Goal: Task Accomplishment & Management: Use online tool/utility

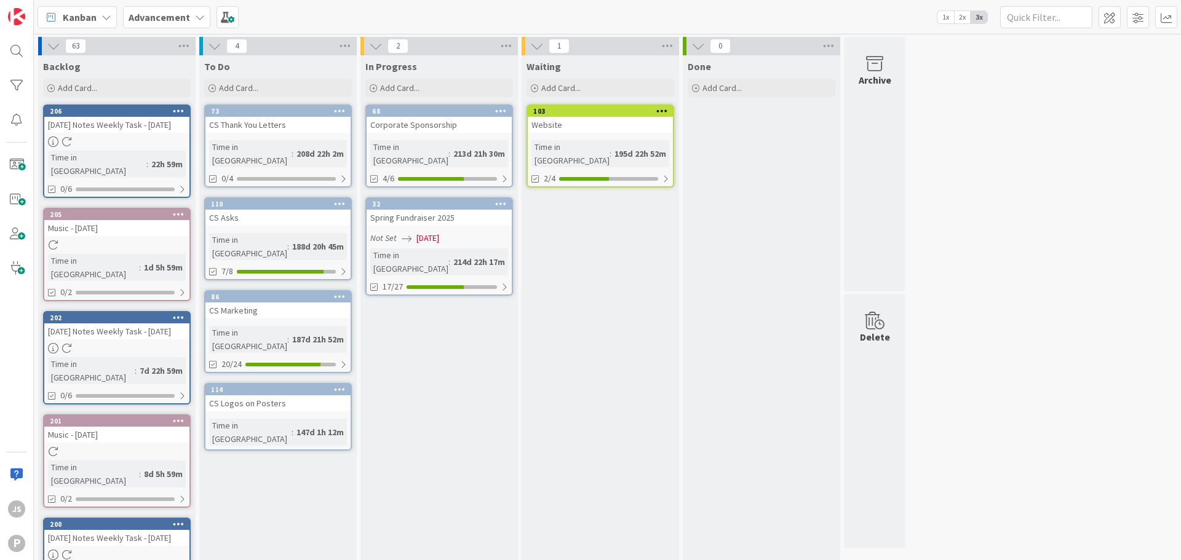
click at [178, 23] on b "Advancement" at bounding box center [159, 17] width 61 height 12
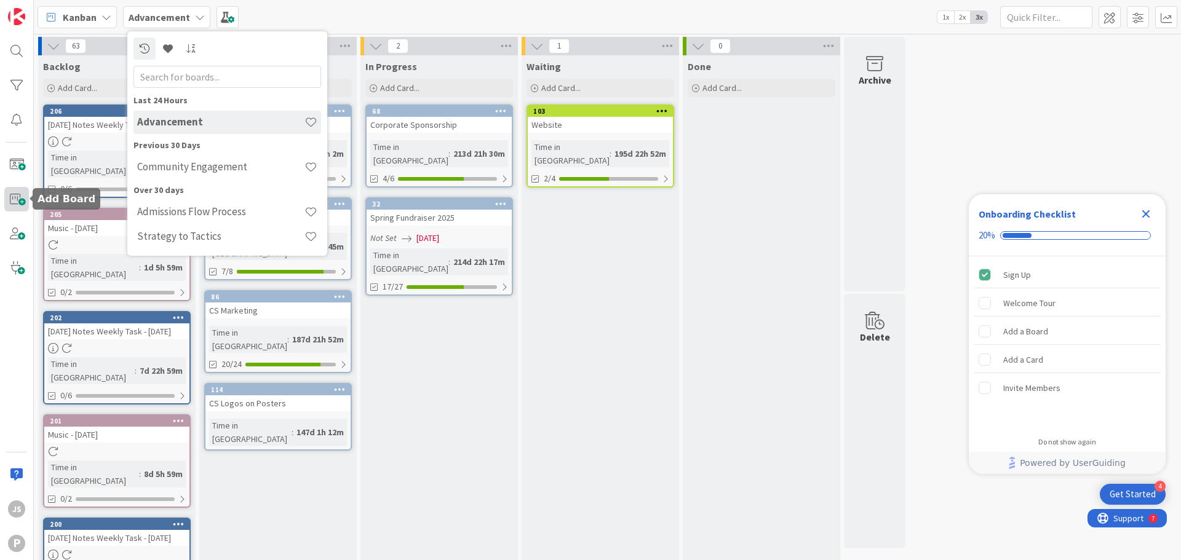
click at [20, 202] on span at bounding box center [16, 199] width 25 height 25
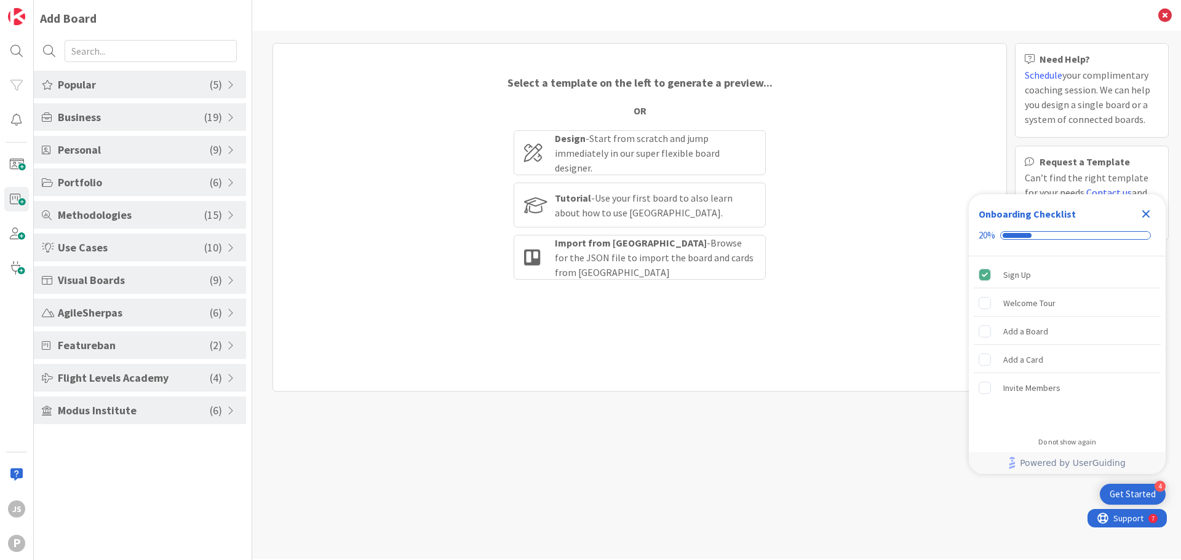
click at [151, 77] on span "Popular" at bounding box center [134, 84] width 152 height 17
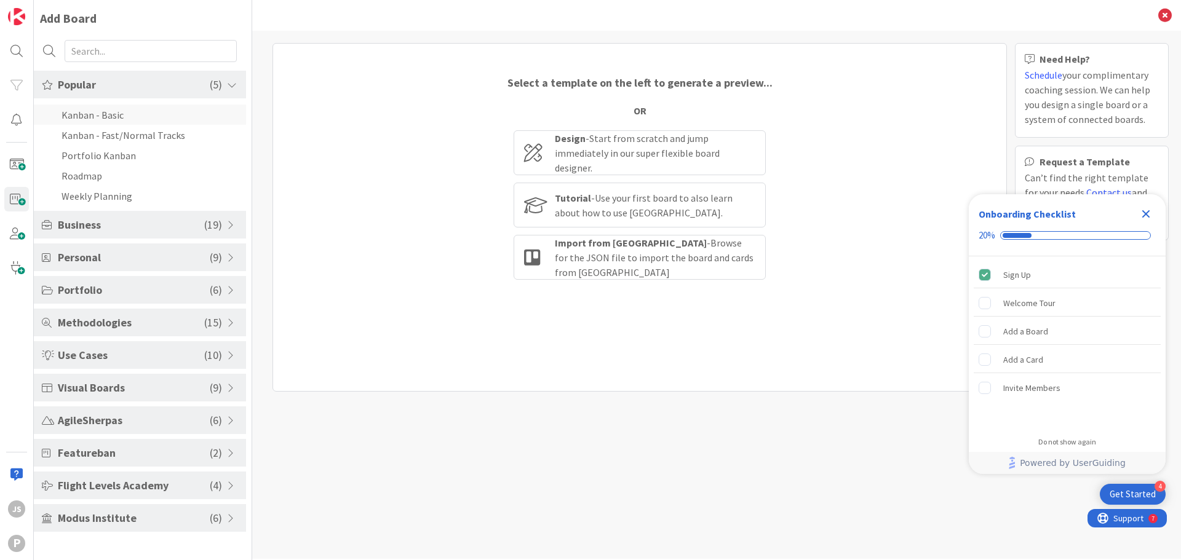
click at [129, 109] on li "Kanban - Basic" at bounding box center [140, 115] width 212 height 20
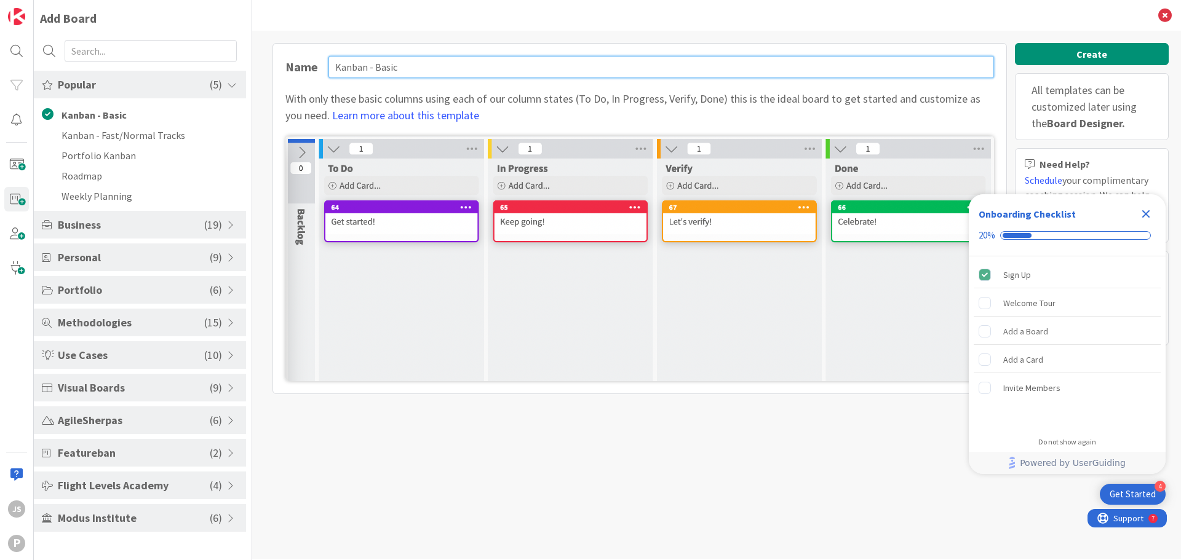
click at [430, 61] on input "Kanban - Basic" at bounding box center [660, 67] width 665 height 22
type input "Administration"
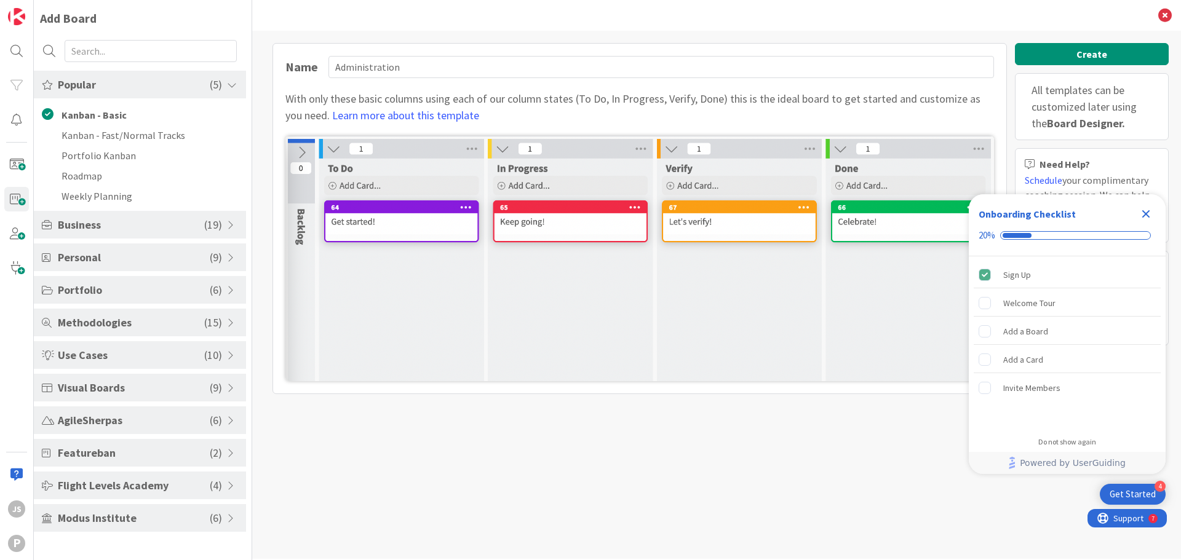
click at [1148, 215] on icon "Close Checklist" at bounding box center [1145, 214] width 15 height 15
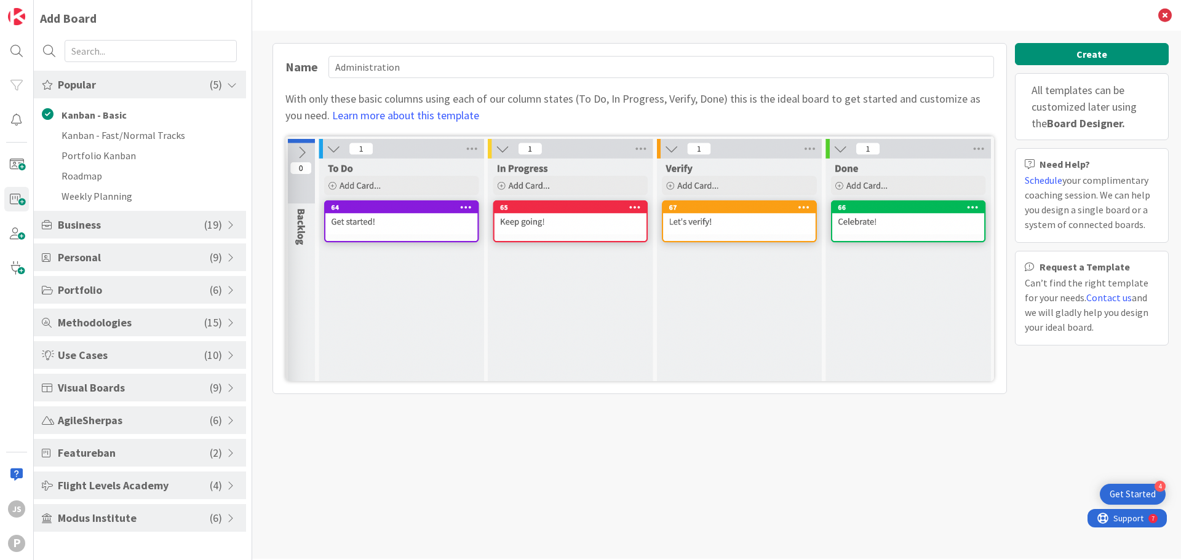
click at [1114, 68] on div "Create All templates can be customized later using the Board Designer. Need Hel…" at bounding box center [1092, 198] width 154 height 311
click at [1117, 57] on button "Create" at bounding box center [1092, 54] width 154 height 22
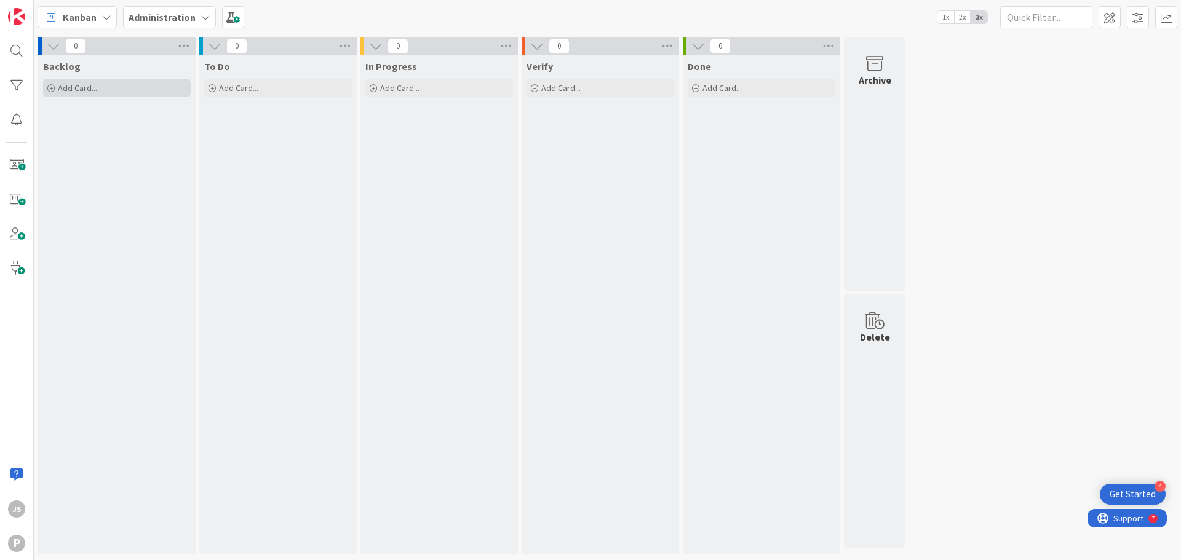
click at [79, 84] on span "Add Card..." at bounding box center [77, 87] width 39 height 11
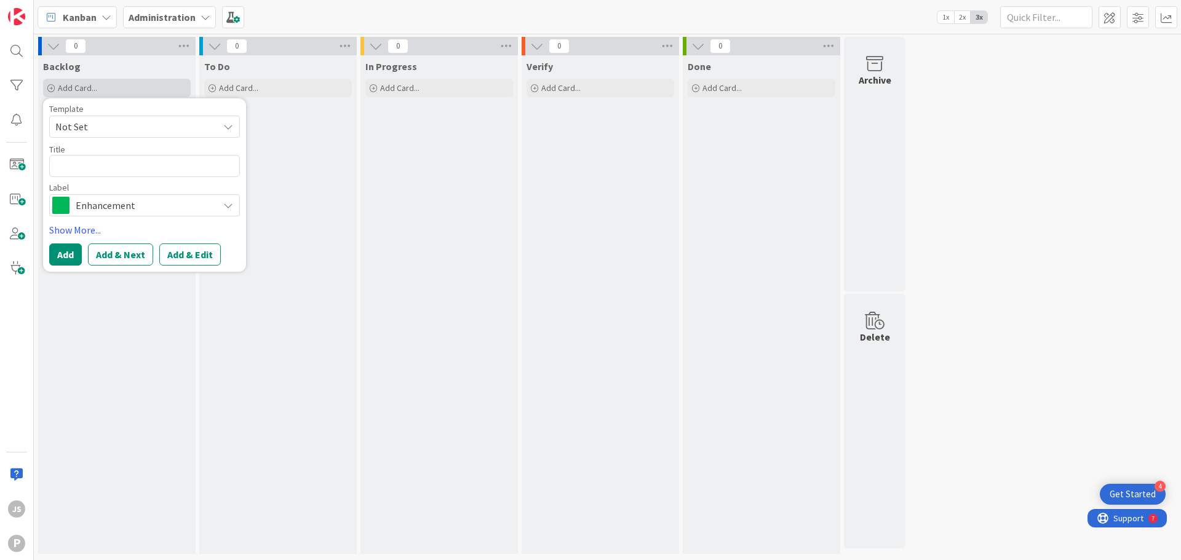
type textarea "x"
type textarea "B"
type textarea "x"
type textarea "Bl"
type textarea "x"
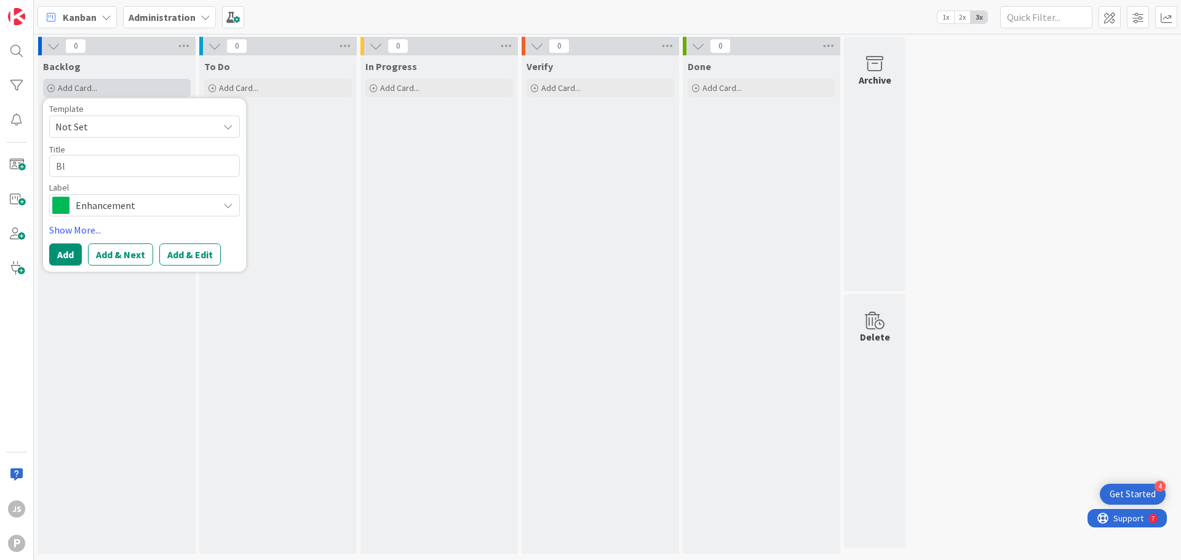
type textarea "Bla"
type textarea "x"
type textarea "Blac"
type textarea "x"
type textarea "Black"
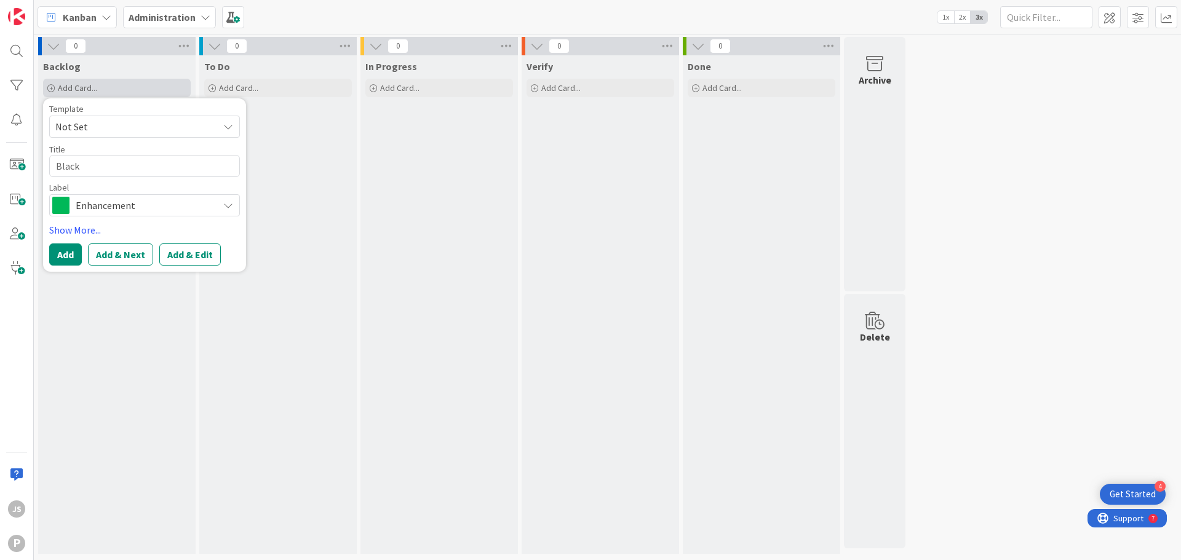
type textarea "x"
type textarea "Black B"
type textarea "x"
type textarea "Black Bu"
type textarea "x"
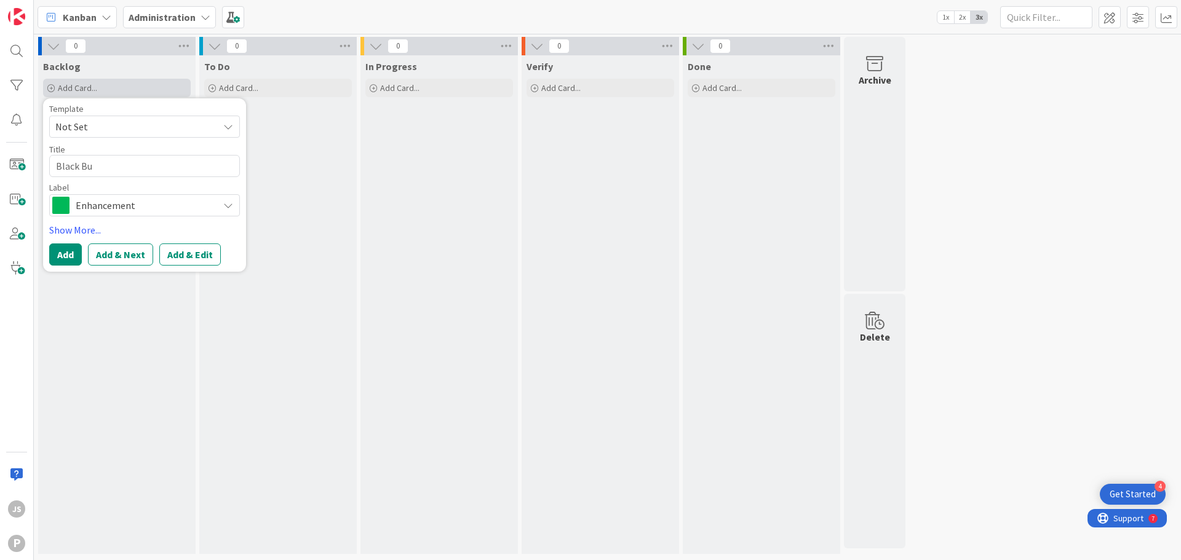
type textarea "Black B"
type textarea "x"
type textarea "Black"
type textarea "x"
type textarea "Black"
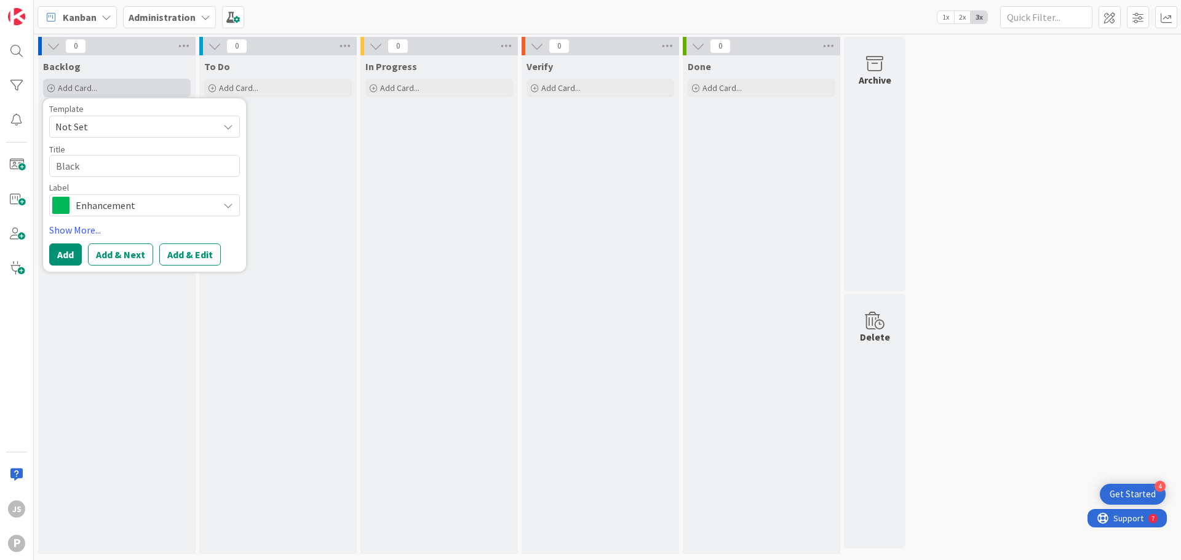
type textarea "x"
type textarea "Blac"
type textarea "x"
type textarea "Bla"
type textarea "x"
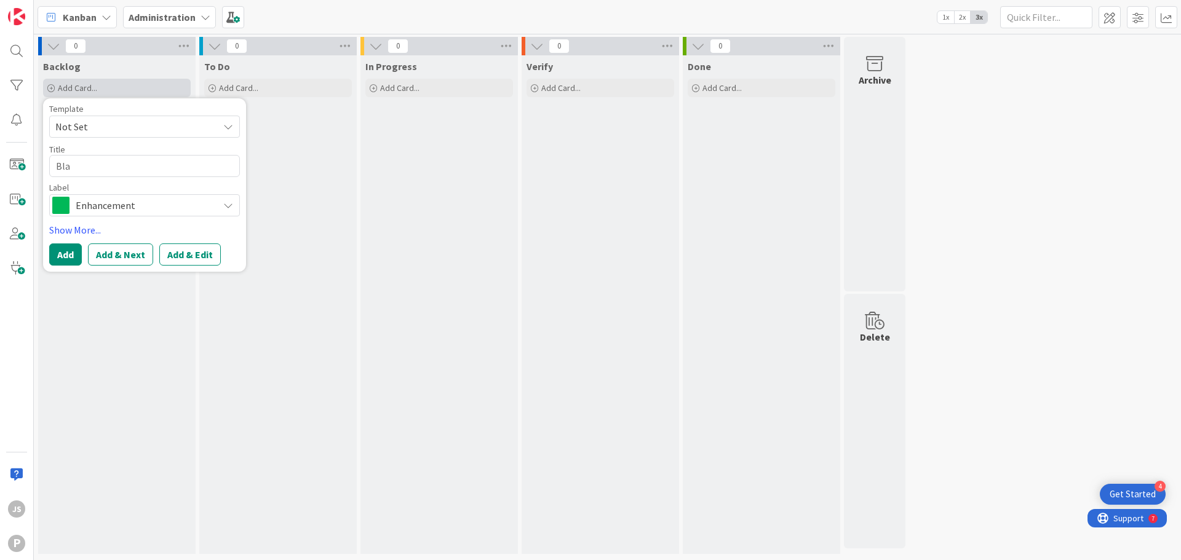
type textarea "Bl"
type textarea "x"
type textarea "B"
type textarea "x"
type textarea "P"
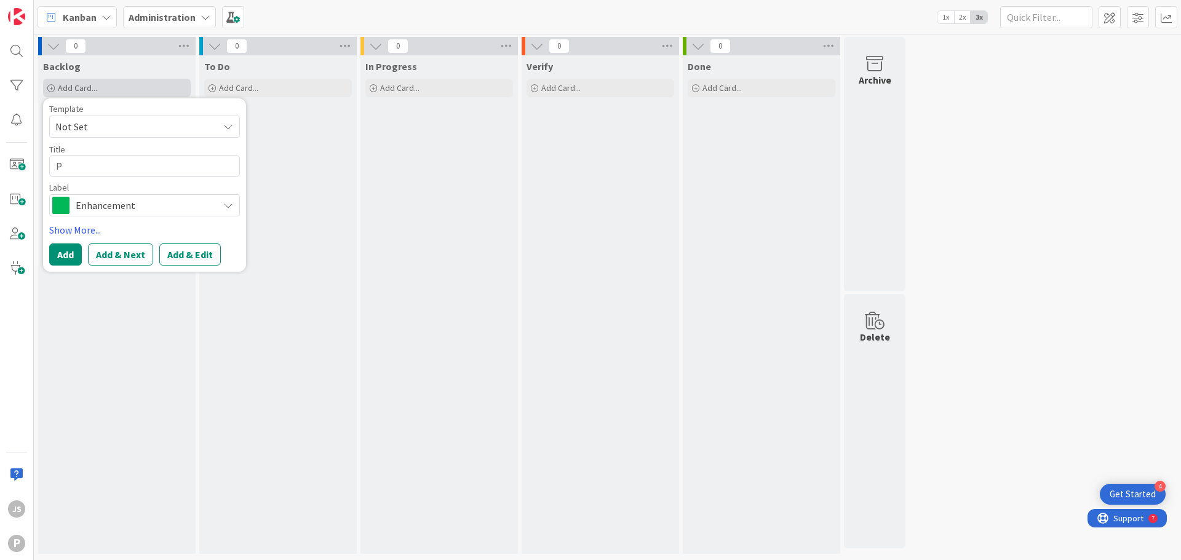
type textarea "x"
type textarea "Pe"
type textarea "x"
type textarea "Perm"
type textarea "x"
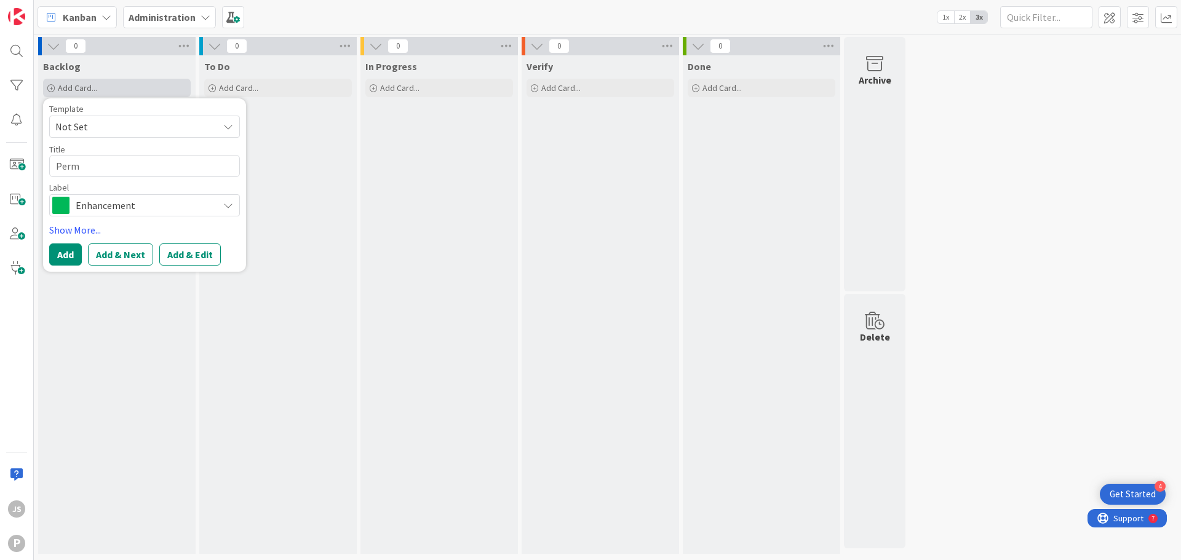
type textarea "Permi"
type textarea "x"
type textarea "Permis"
type textarea "x"
type textarea "Permiss"
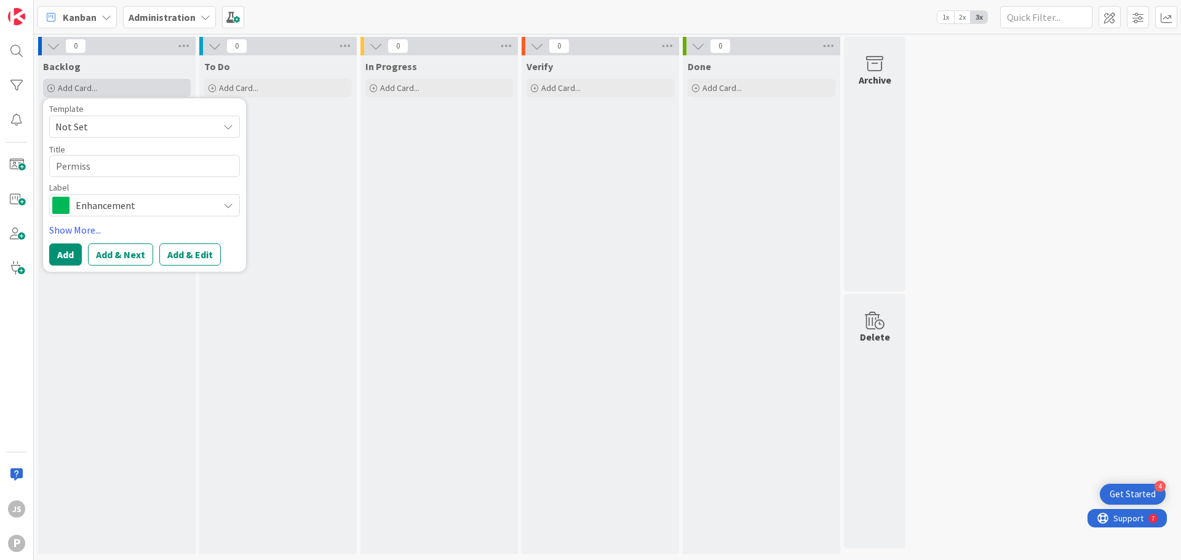
type textarea "x"
type textarea "Permissi"
type textarea "x"
type textarea "Permissio"
type textarea "x"
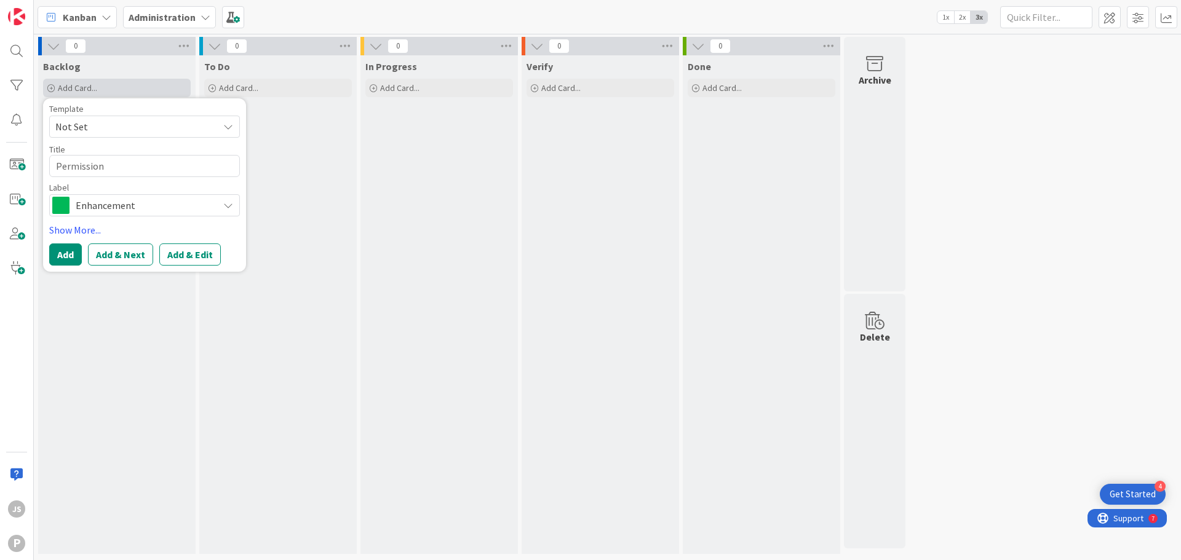
type textarea "Permission"
type textarea "x"
type textarea "Permission S"
type textarea "x"
type textarea "Permission Sl"
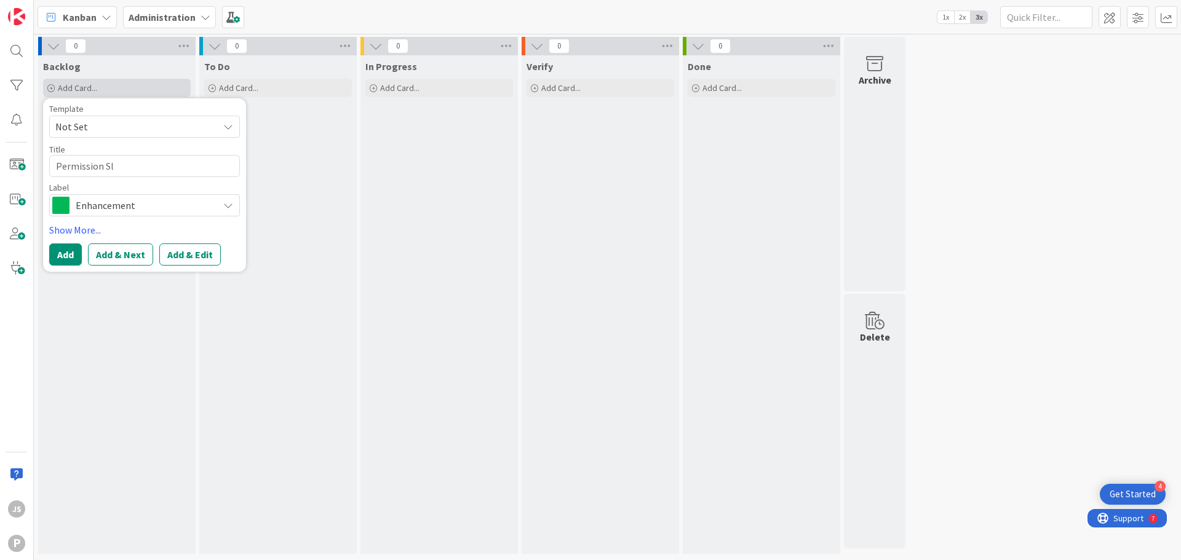
type textarea "x"
type textarea "Permission Sle"
type textarea "x"
type textarea "Permission Slep"
type textarea "x"
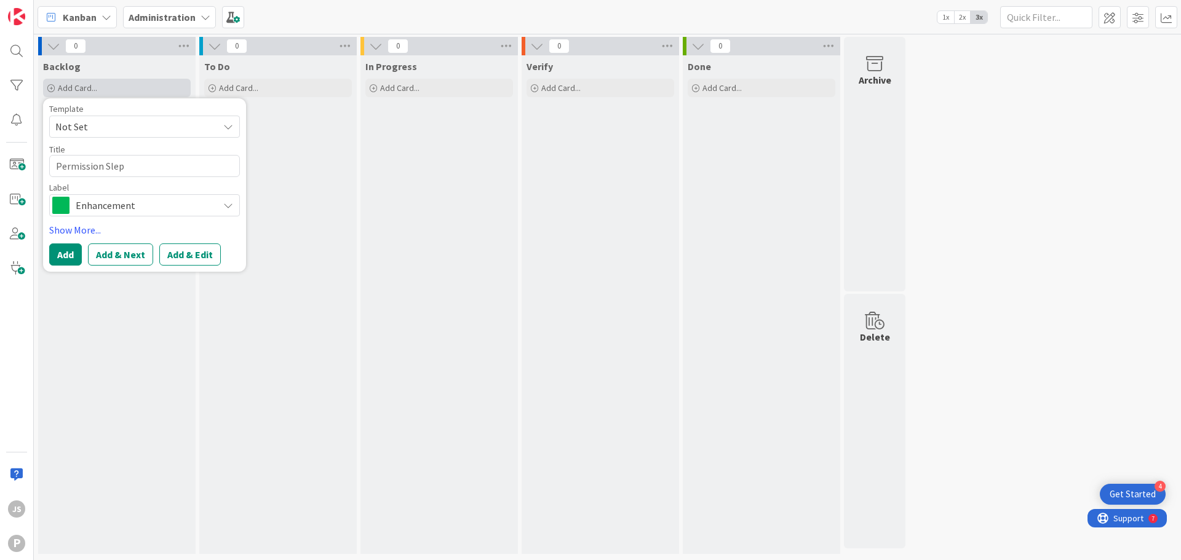
type textarea "Permission Sle"
type textarea "x"
type textarea "Permission Sl"
type textarea "x"
type textarea "Permission Sli"
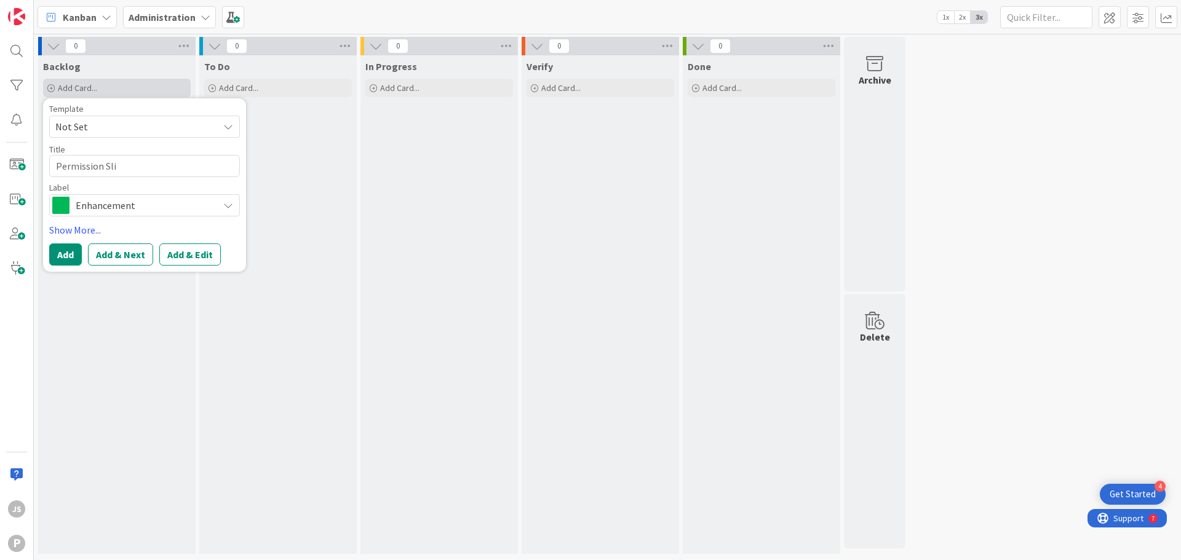
type textarea "x"
type textarea "Permission Slip"
type textarea "x"
type textarea "Permission Slip"
type textarea "x"
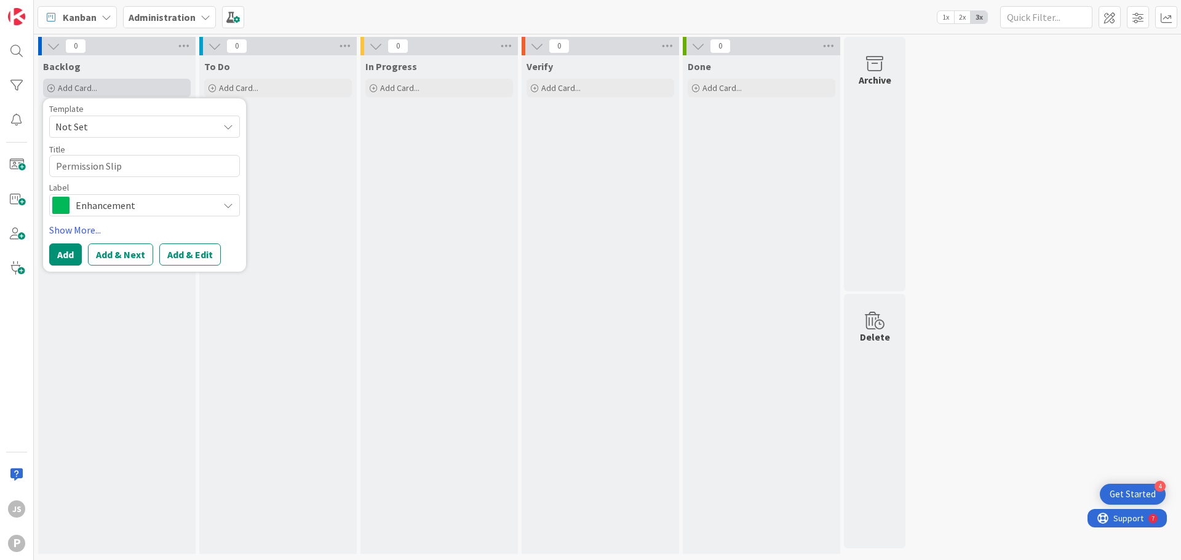
type textarea "Permission Slip U"
type textarea "x"
type textarea "Permission Slip UE"
type textarea "x"
type textarea "Permission Slip UE"
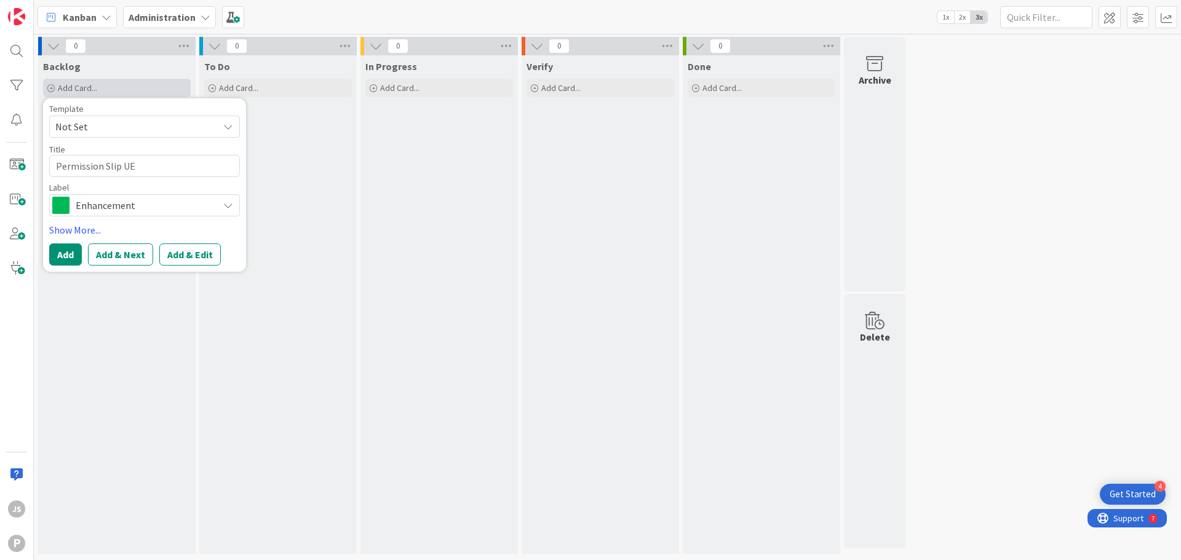
type textarea "x"
type textarea "Permission Slip UE B"
type textarea "x"
type textarea "Permission Slip UE Bl"
type textarea "x"
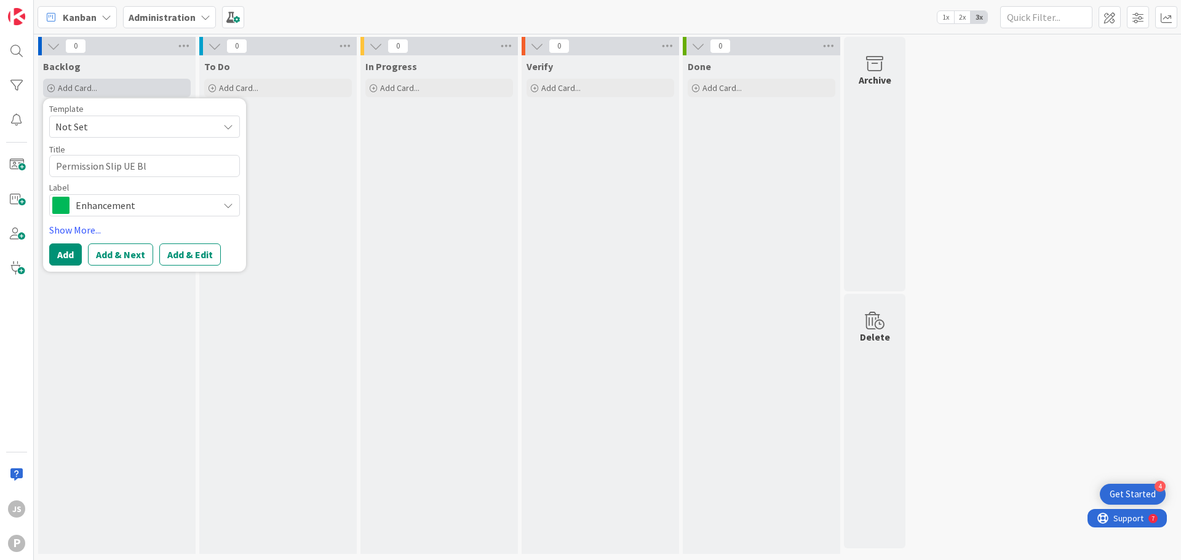
type textarea "Permission Slip UE Bla"
type textarea "x"
type textarea "Permission Slip UE Blac"
type textarea "x"
type textarea "Permission Slip UE Black"
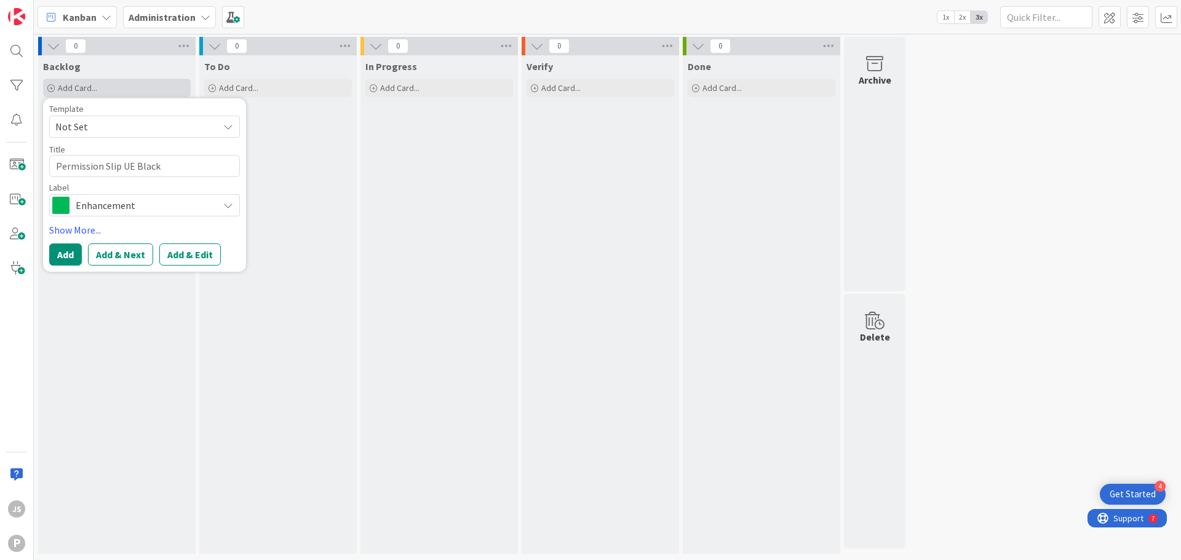
type textarea "x"
type textarea "Permission Slip UE Black"
type textarea "x"
type textarea "Permission Slip UE Black B"
type textarea "x"
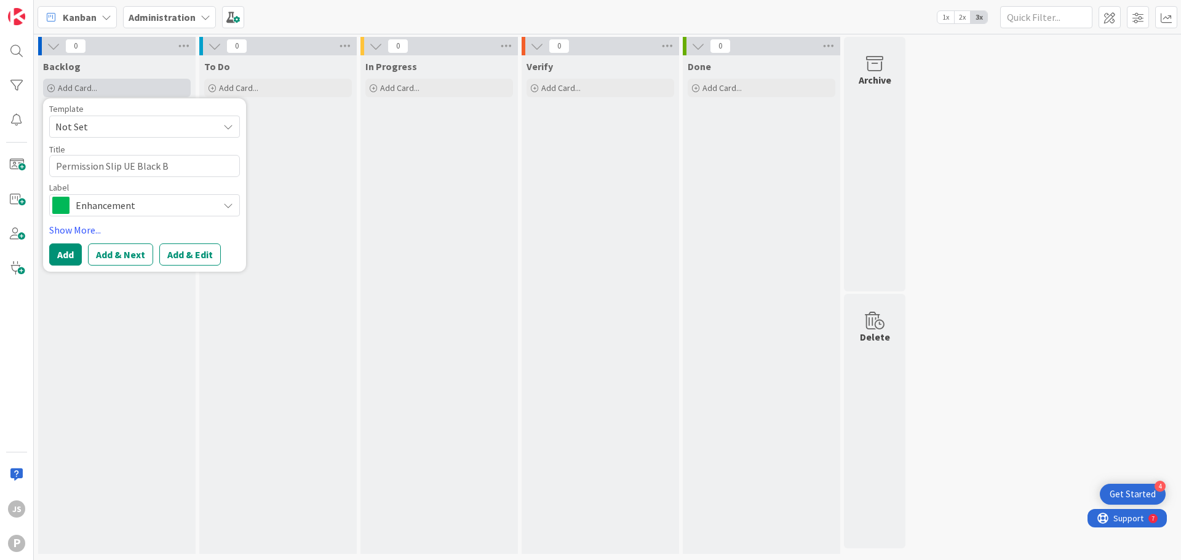
type textarea "Permission Slip UE Black Bu"
type textarea "x"
type textarea "Permission Slip UE Black But"
type textarea "x"
type textarea "Permission Slip UE Black Butt"
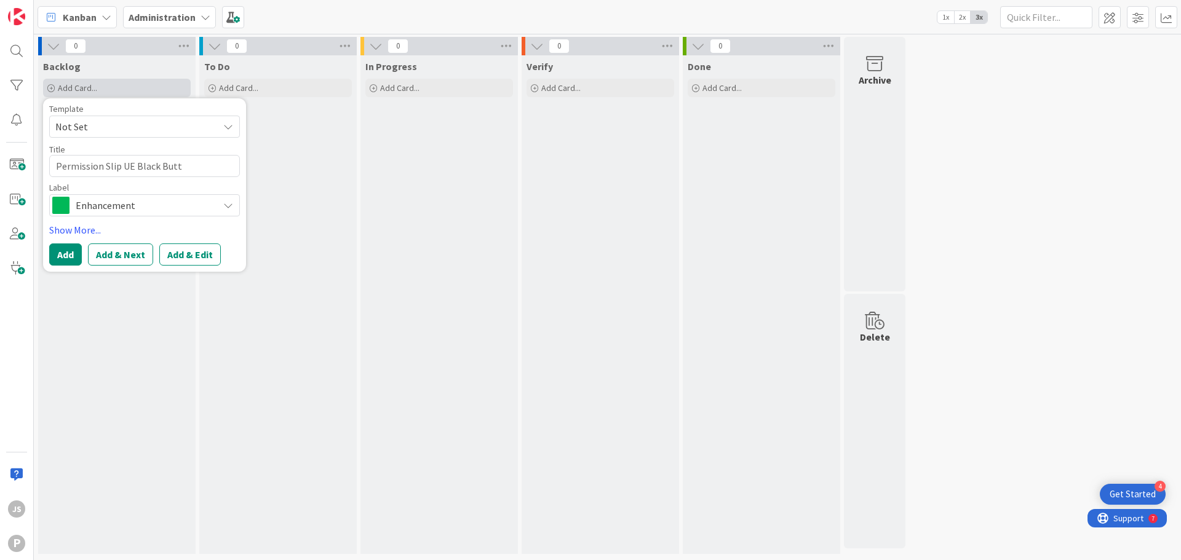
type textarea "x"
type textarea "Permission Slip UE Black Butte"
type textarea "x"
type textarea "Permission Slip UE Black Butte"
type textarea "x"
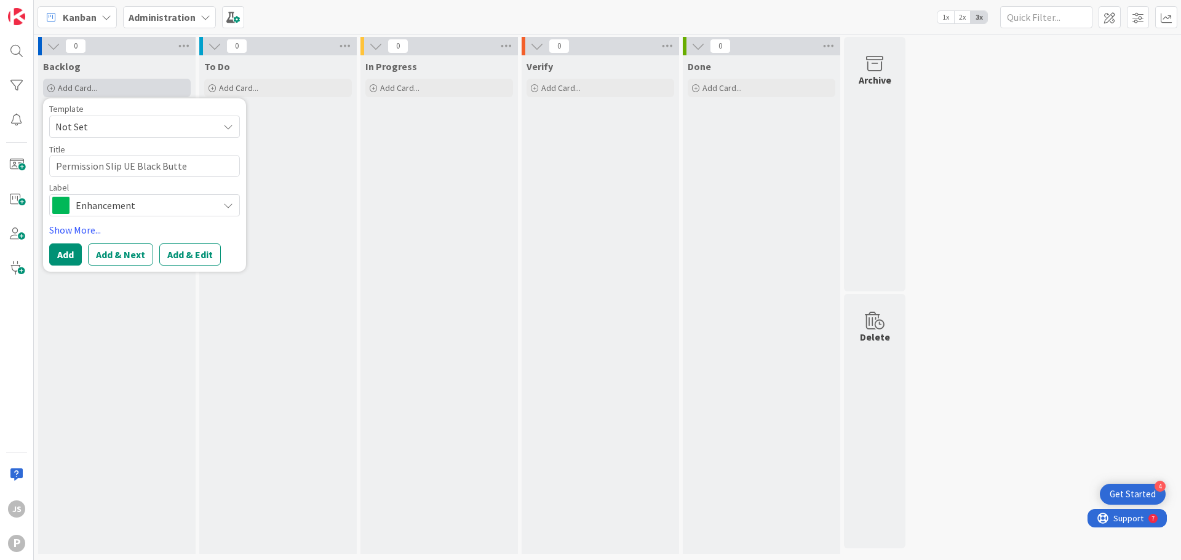
type textarea "Permission Slip UE Black Butte R"
type textarea "x"
type textarea "Permission Slip UE Black Butte Ra"
type textarea "x"
type textarea "Permission Slip UE Black Butte Ran"
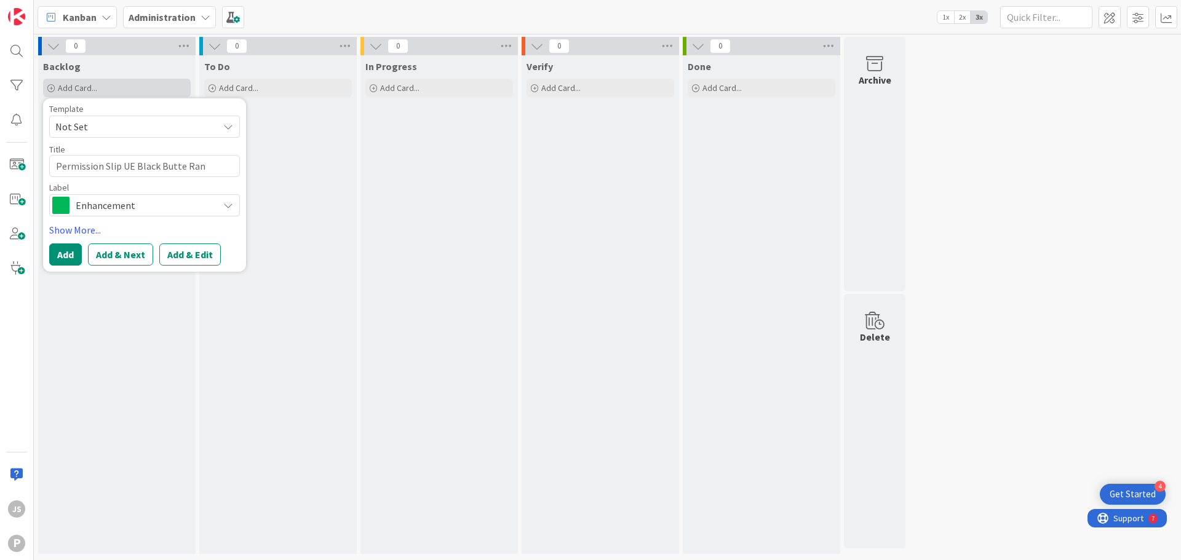
type textarea "x"
type textarea "Permission Slip UE Black Butte Ranc"
type textarea "x"
type textarea "Permission Slip UE Black Butte Ranch"
click at [107, 211] on span "Enhancement" at bounding box center [144, 205] width 137 height 17
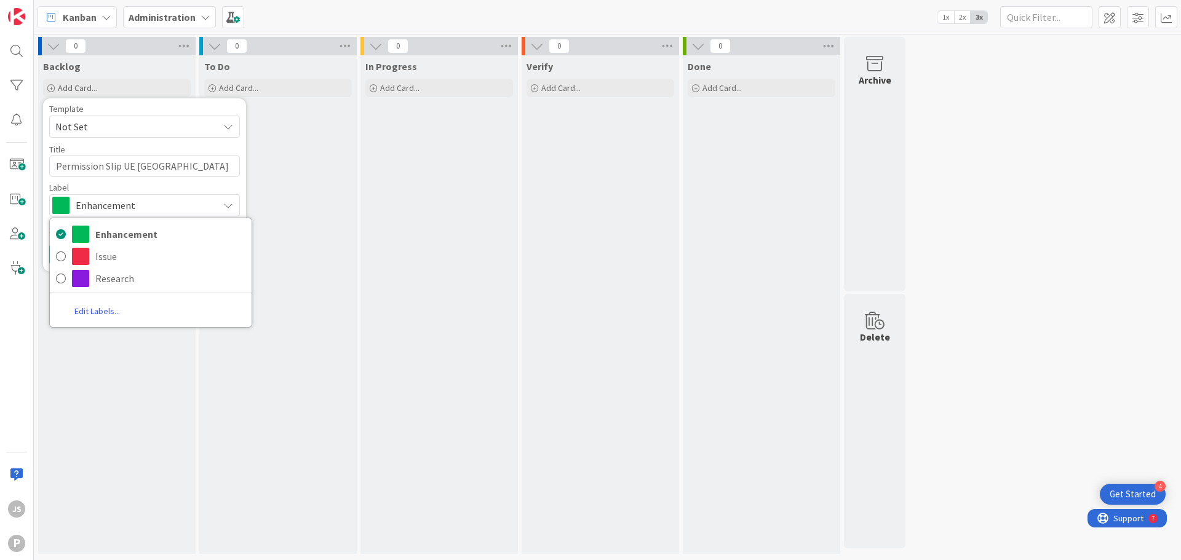
click at [107, 211] on span "Enhancement" at bounding box center [144, 205] width 137 height 17
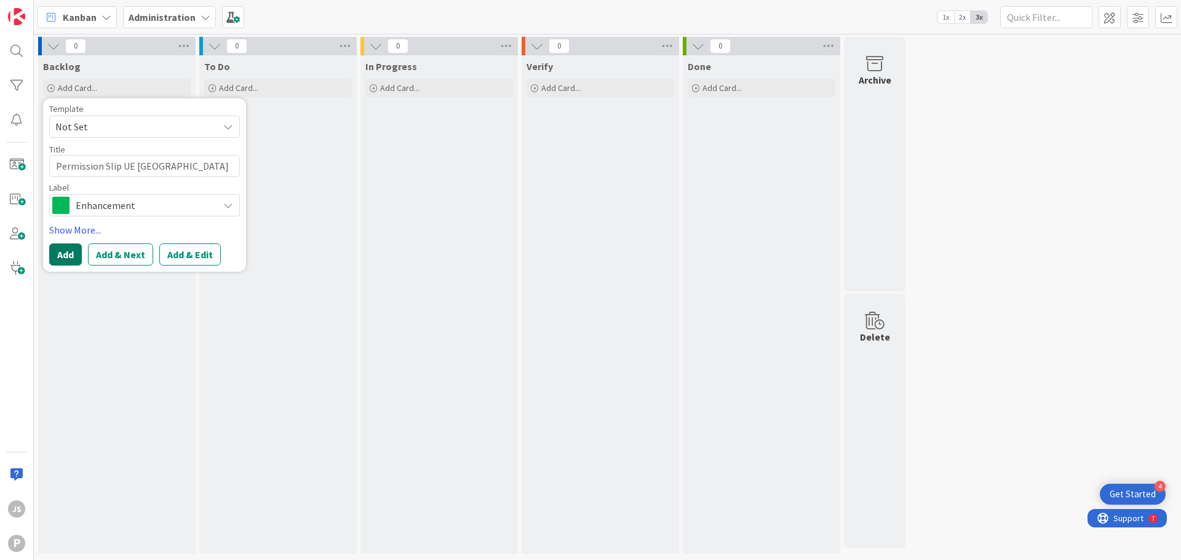
click at [70, 248] on button "Add" at bounding box center [65, 255] width 33 height 22
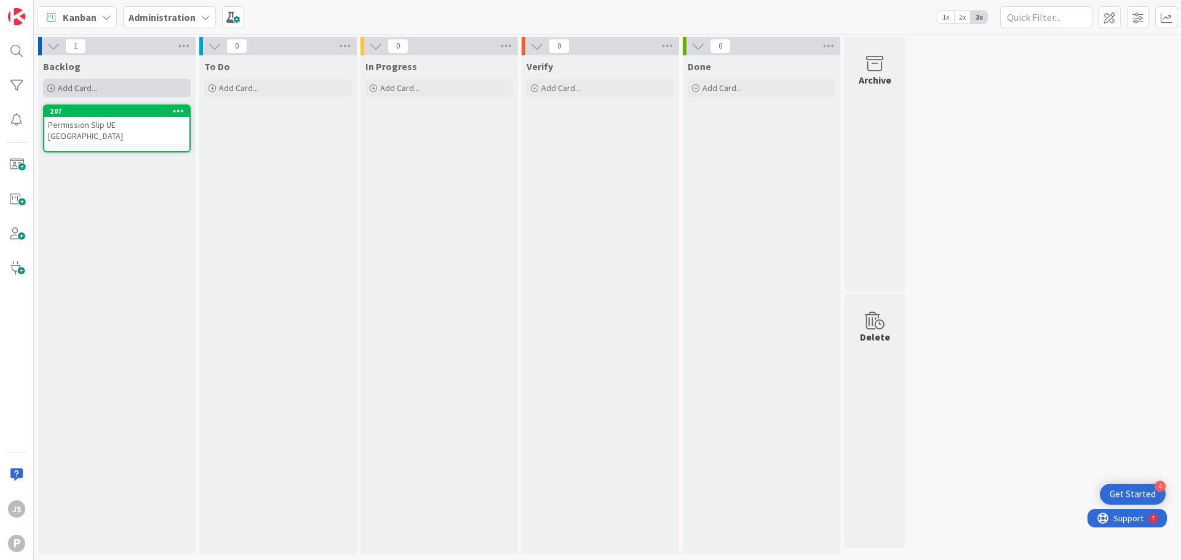
click at [82, 89] on span "Add Card..." at bounding box center [77, 87] width 39 height 11
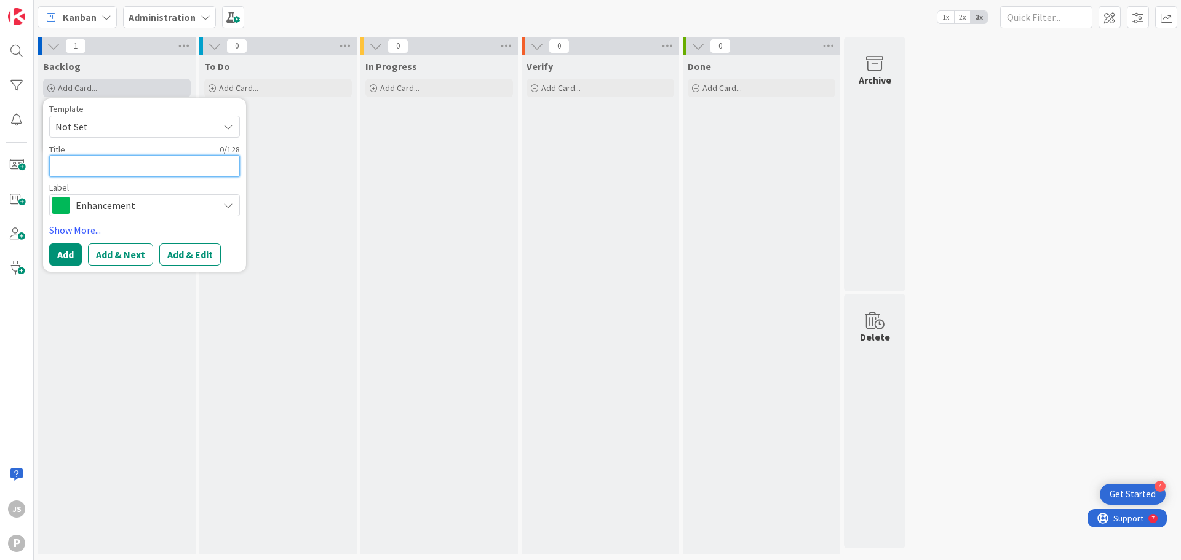
type textarea "x"
type textarea "P"
type textarea "x"
type textarea "Pe"
type textarea "x"
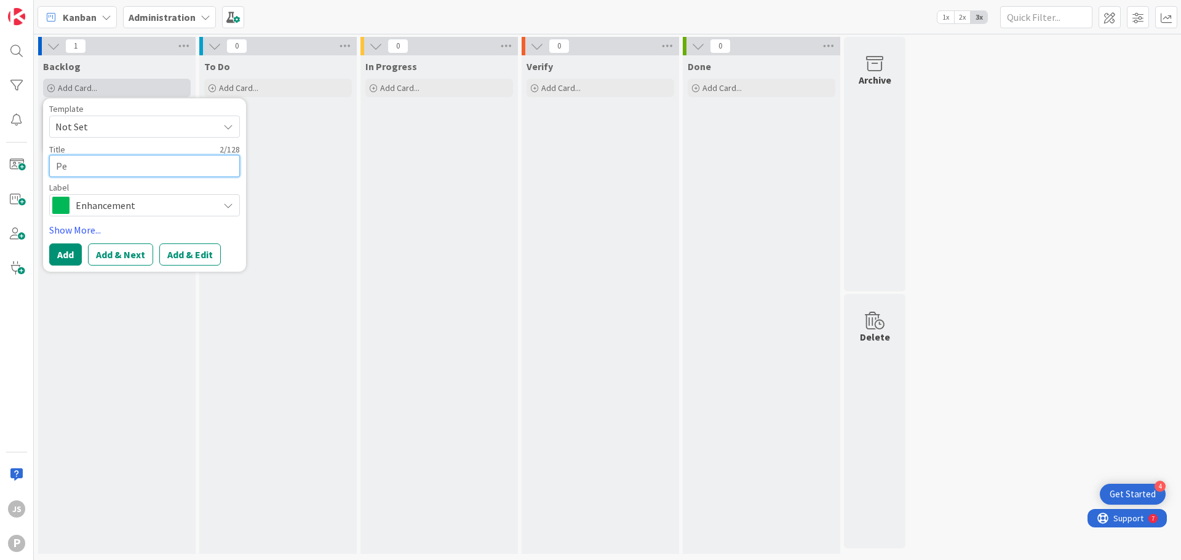
type textarea "Per"
type textarea "x"
type textarea "Perm"
type textarea "x"
type textarea "Permi"
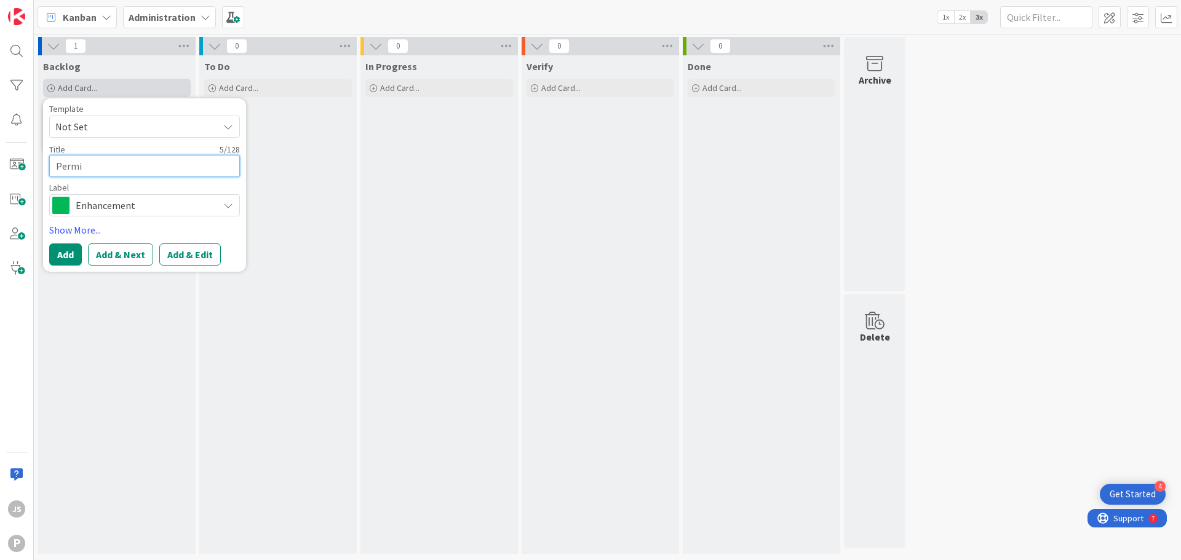
type textarea "x"
type textarea "Permis"
type textarea "x"
type textarea "Permisi"
type textarea "x"
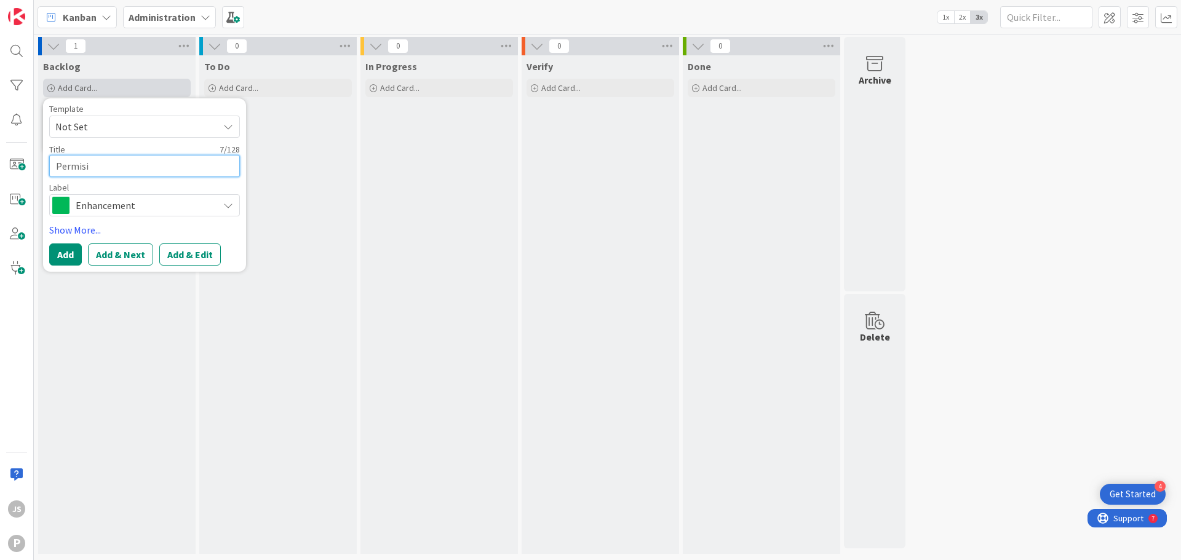
type textarea "Permisis"
type textarea "x"
type textarea "Permisi"
type textarea "x"
type textarea "Permis"
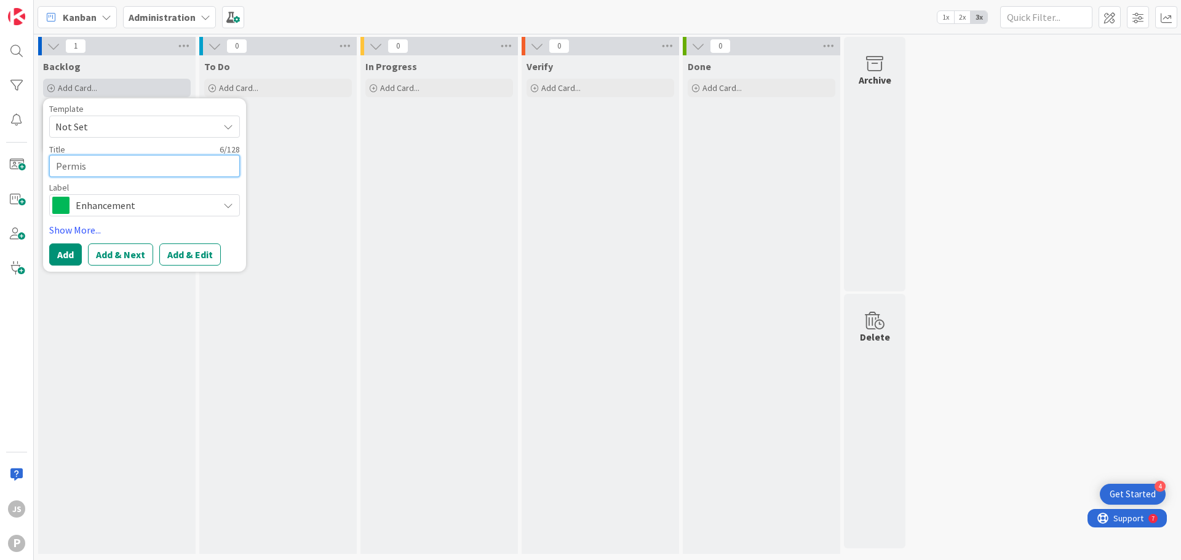
type textarea "x"
type textarea "Permiss"
type textarea "x"
type textarea "Permissi"
type textarea "x"
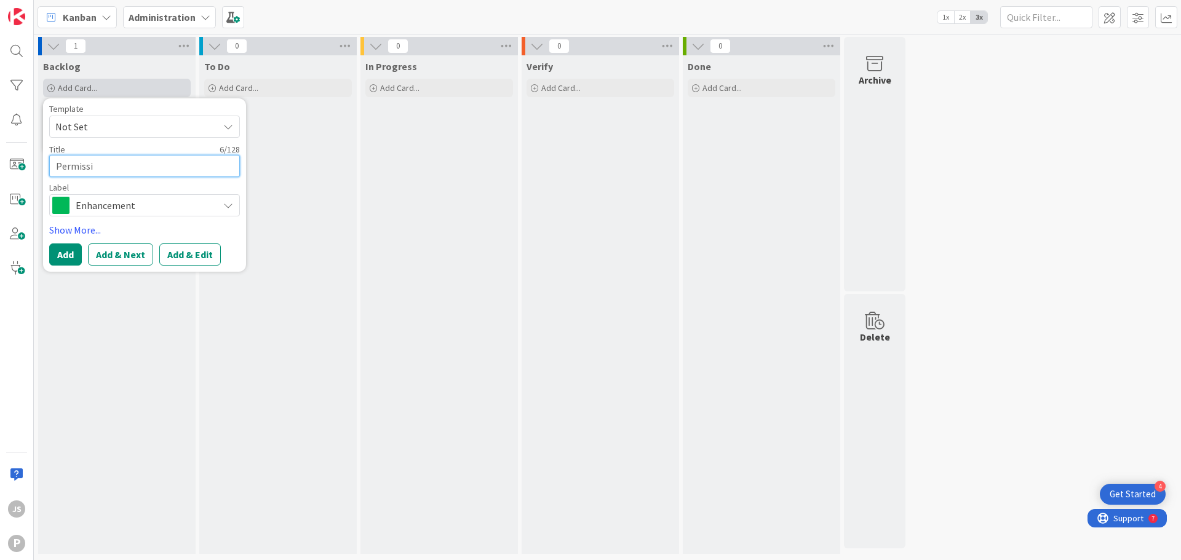
type textarea "Permissio"
type textarea "x"
type textarea "Permission"
type textarea "x"
type textarea "Permission"
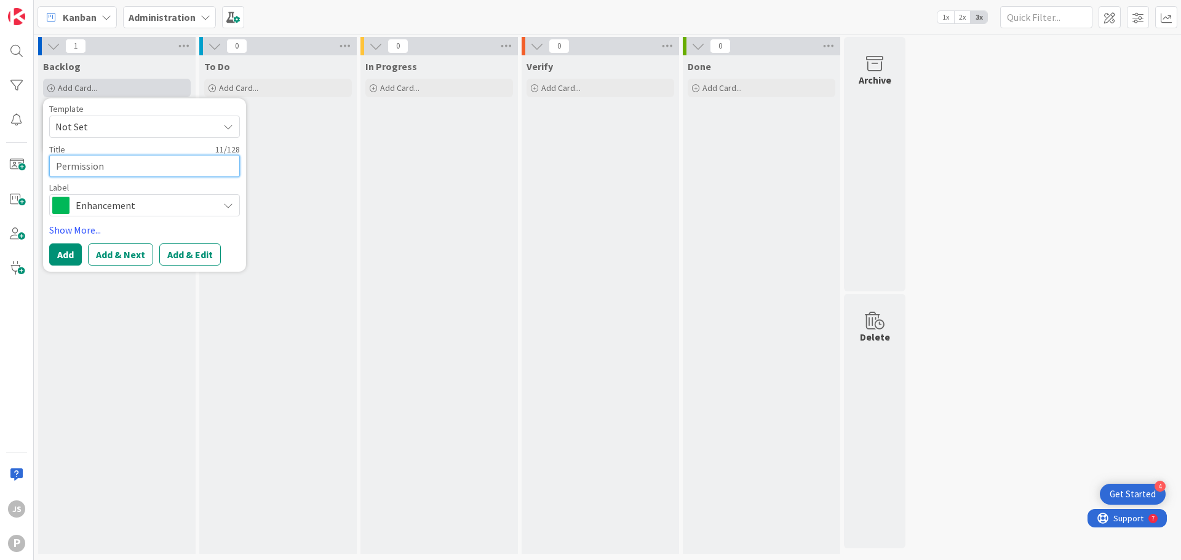
type textarea "x"
type textarea "Permission S"
type textarea "x"
type textarea "Permission SD"
type textarea "x"
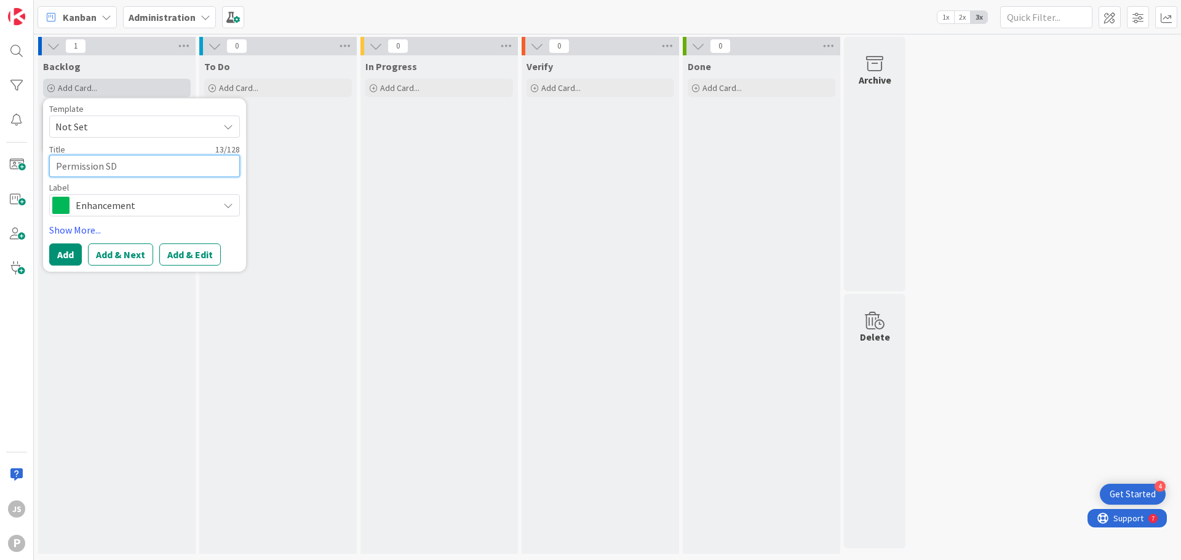
type textarea "Permission S"
type textarea "x"
type textarea "Permission Sl"
type textarea "x"
type textarea "Permission Sli"
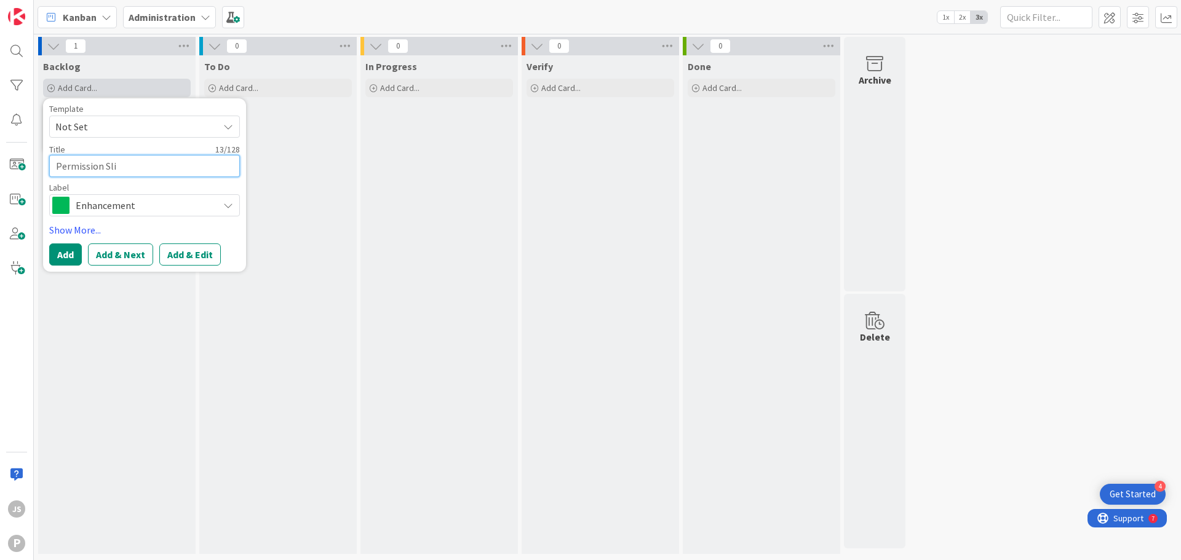
type textarea "x"
type textarea "Permission Slip"
type textarea "x"
type textarea "Permission Slip"
type textarea "x"
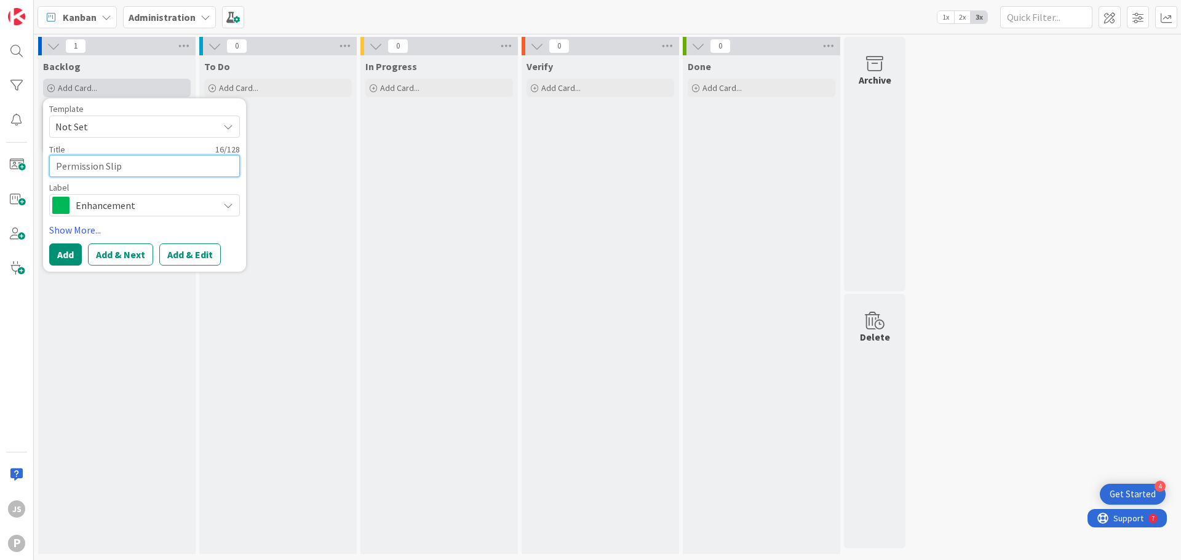
type textarea "Permission Slip U"
type textarea "x"
type textarea "Permission Slip UE"
type textarea "x"
type textarea "Permission Slip UE"
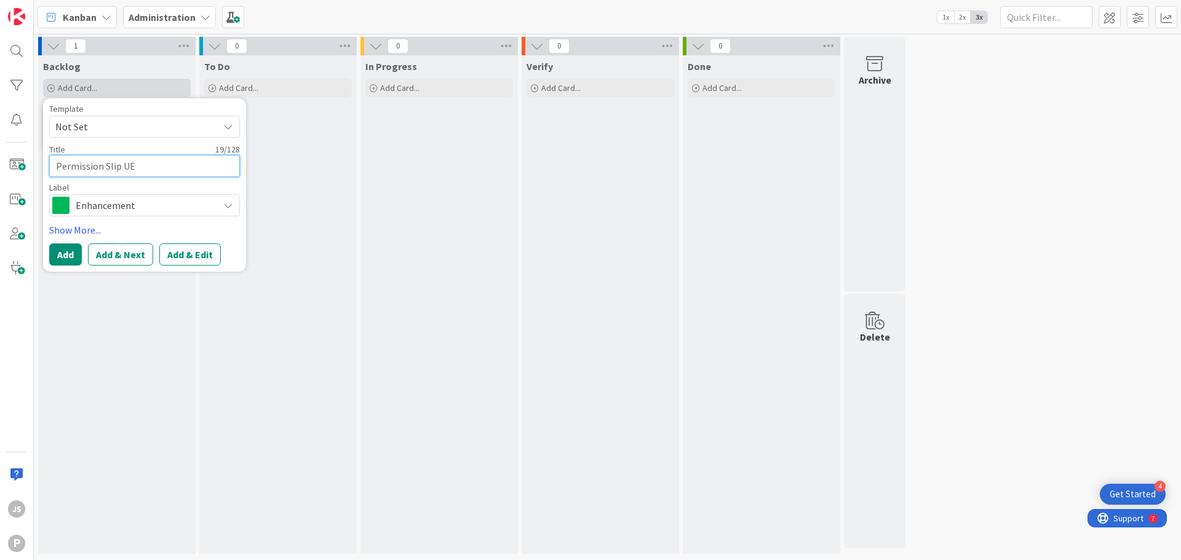
type textarea "x"
type textarea "Permission Slip UE B"
type textarea "x"
type textarea "Permission Slip UE Ba"
type textarea "x"
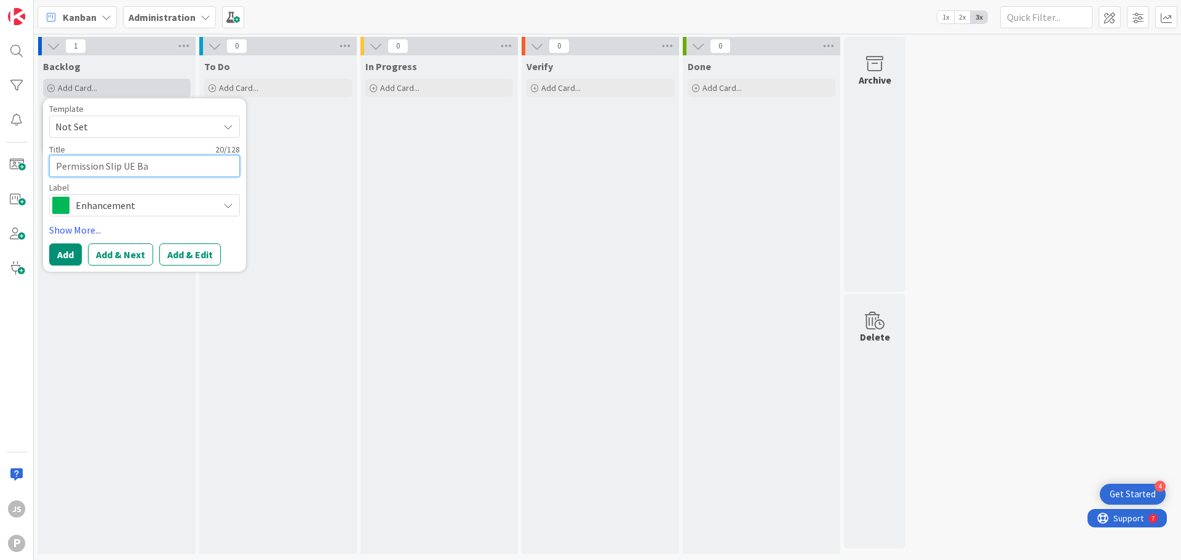
type textarea "Permission Slip UE Bak"
type textarea "x"
type textarea "Permission Slip UE Bake"
type textarea "x"
type textarea "Permission Slip UE Baker"
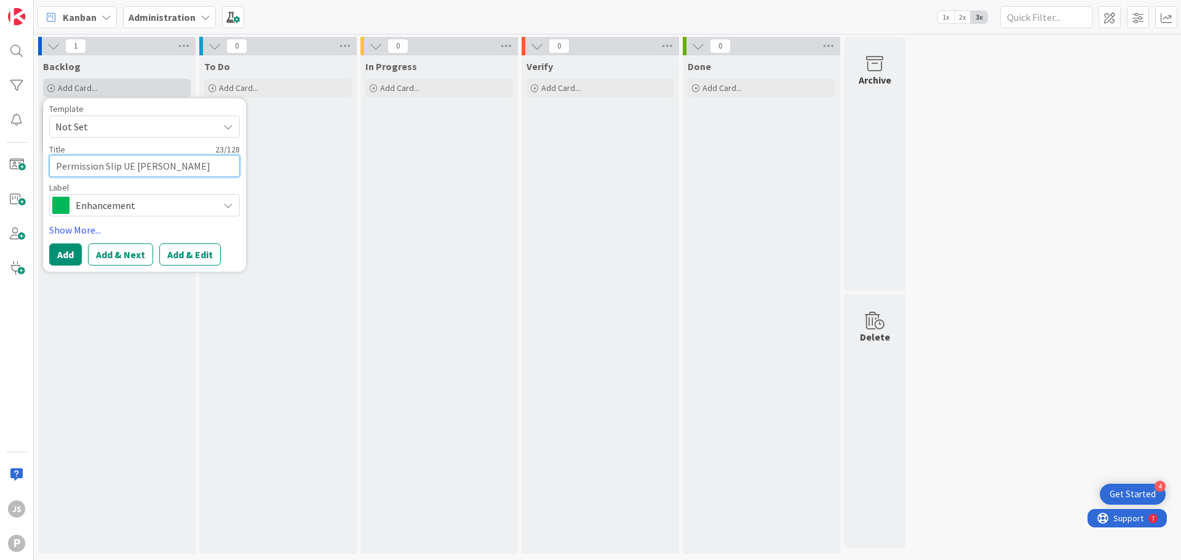
type textarea "x"
type textarea "Permission Slip UE Baker"
type textarea "x"
type textarea "Permission Slip UE Baker L"
type textarea "x"
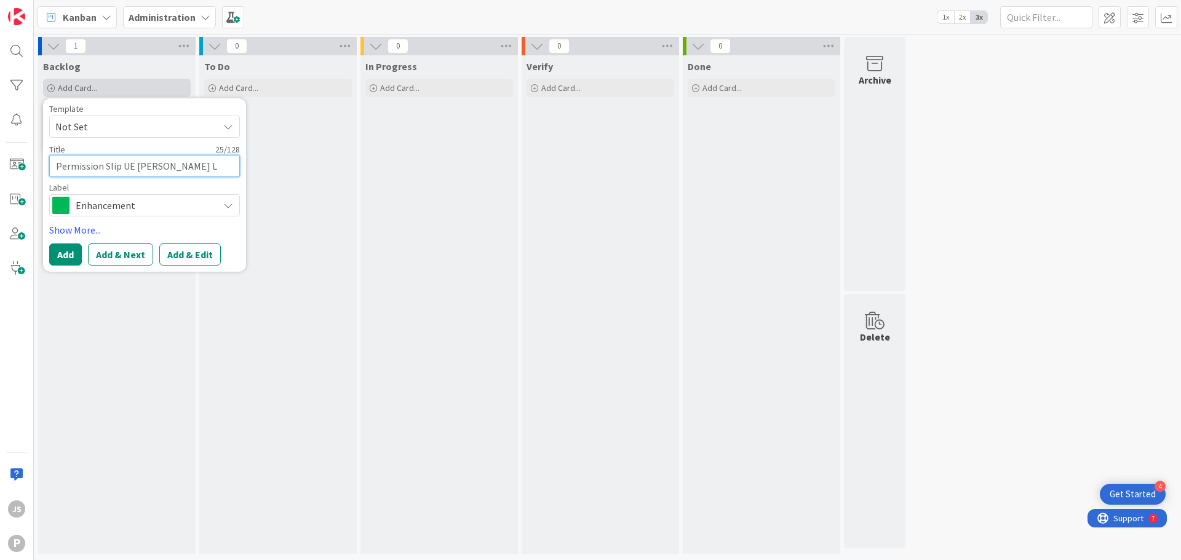
type textarea "Permission Slip UE Baker La"
type textarea "x"
type textarea "Permission Slip UE Baker Lak"
type textarea "x"
type textarea "Permission Slip UE Baker Lake"
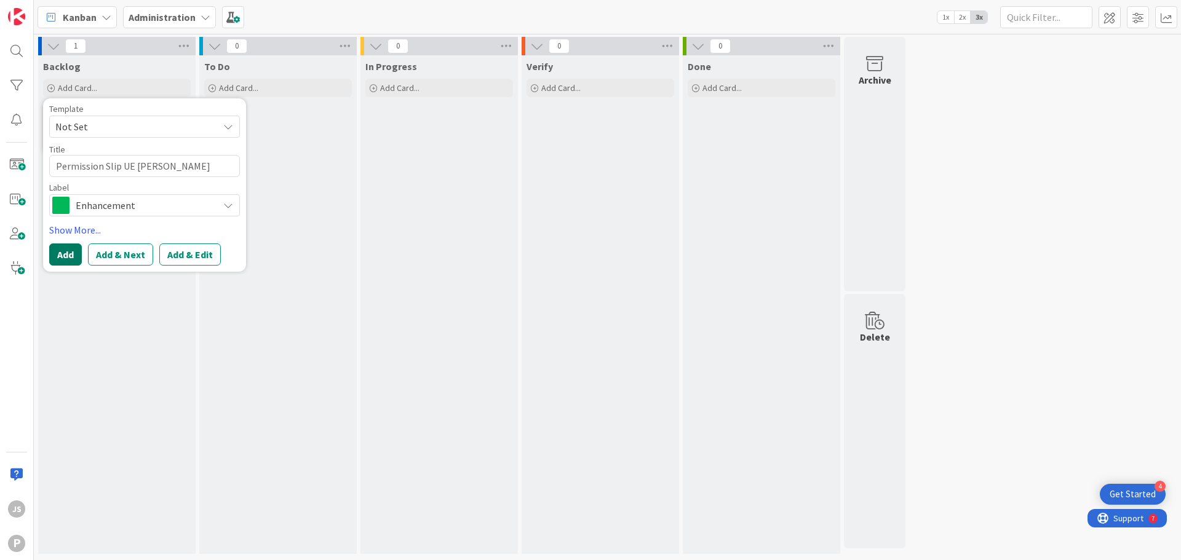
click at [70, 250] on button "Add" at bounding box center [65, 255] width 33 height 22
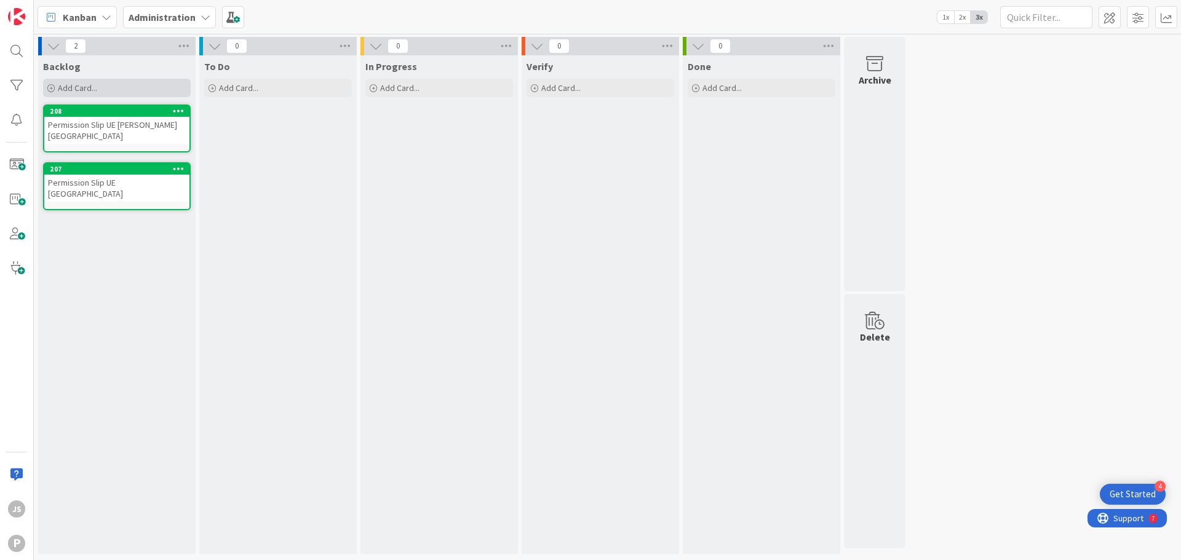
click at [114, 80] on div "Add Card..." at bounding box center [117, 88] width 148 height 18
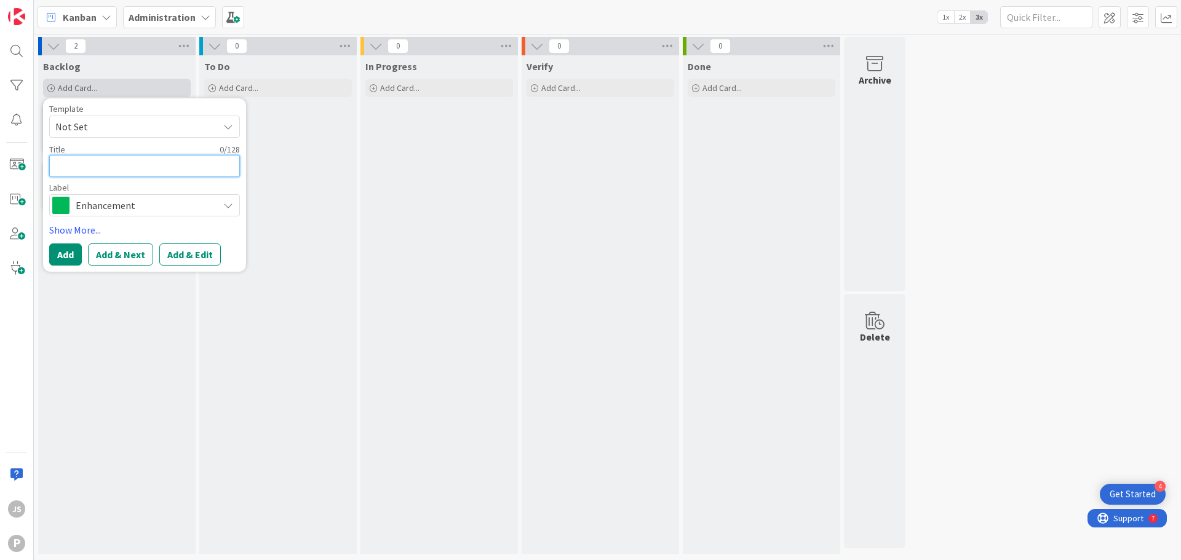
type textarea "x"
type textarea "F"
type textarea "x"
type textarea "Fr"
type textarea "x"
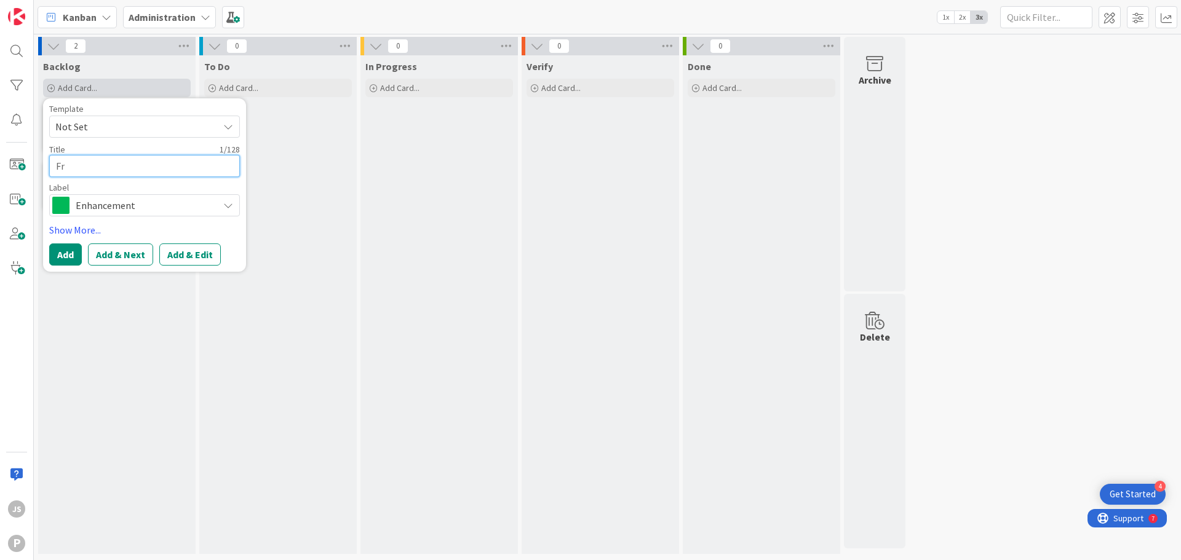
type textarea "Fri"
type textarea "x"
type textarea "Frid"
type textarea "x"
type textarea "Frida"
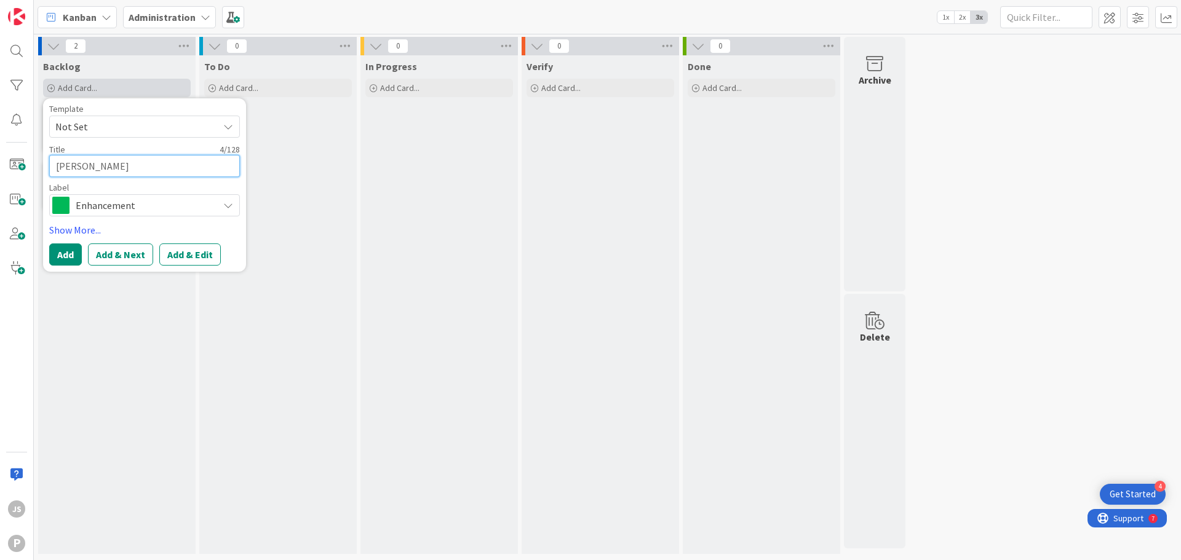
type textarea "x"
type textarea "Friday"
type textarea "x"
type textarea "Friday"
type textarea "x"
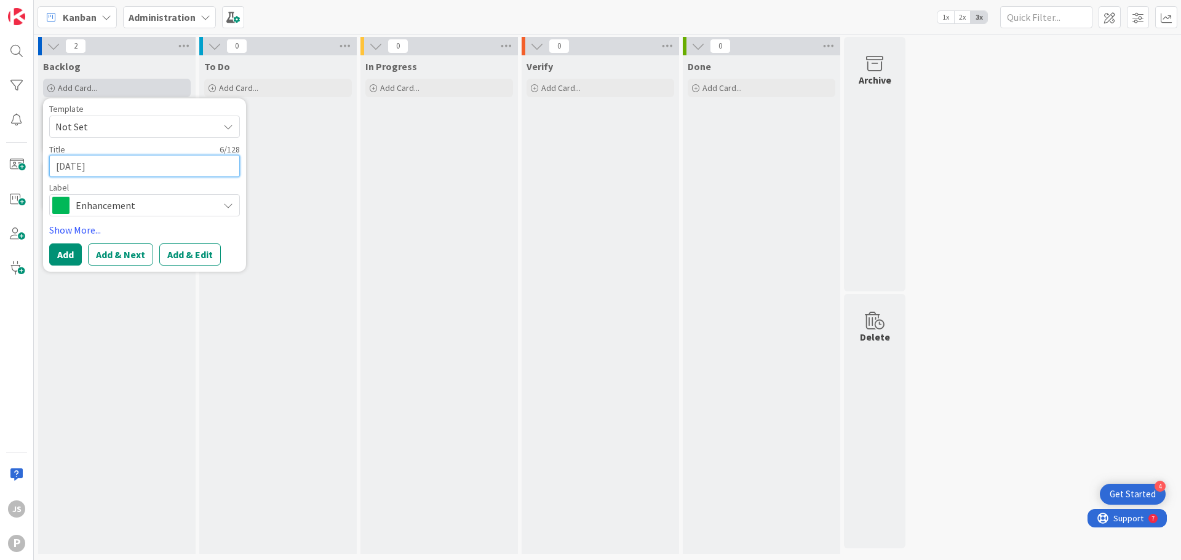
type textarea "Friday N"
type textarea "x"
type textarea "Friday No"
type textarea "x"
type textarea "Friday Not"
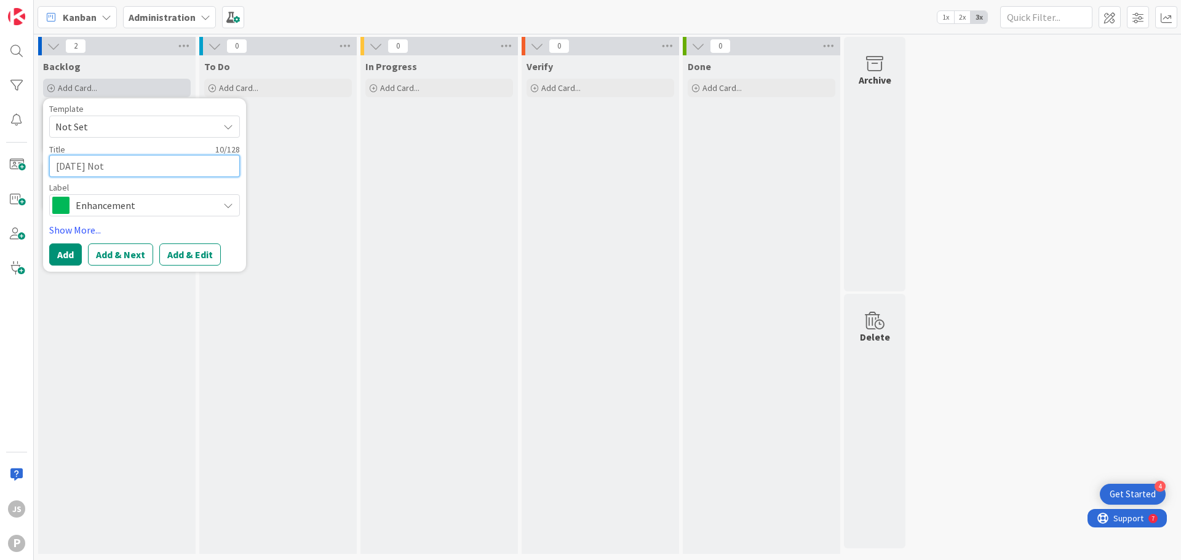
type textarea "x"
type textarea "Friday Note"
type textarea "x"
type textarea "Friday Notes"
click at [66, 259] on button "Add" at bounding box center [65, 255] width 33 height 22
